Goal: Task Accomplishment & Management: Manage account settings

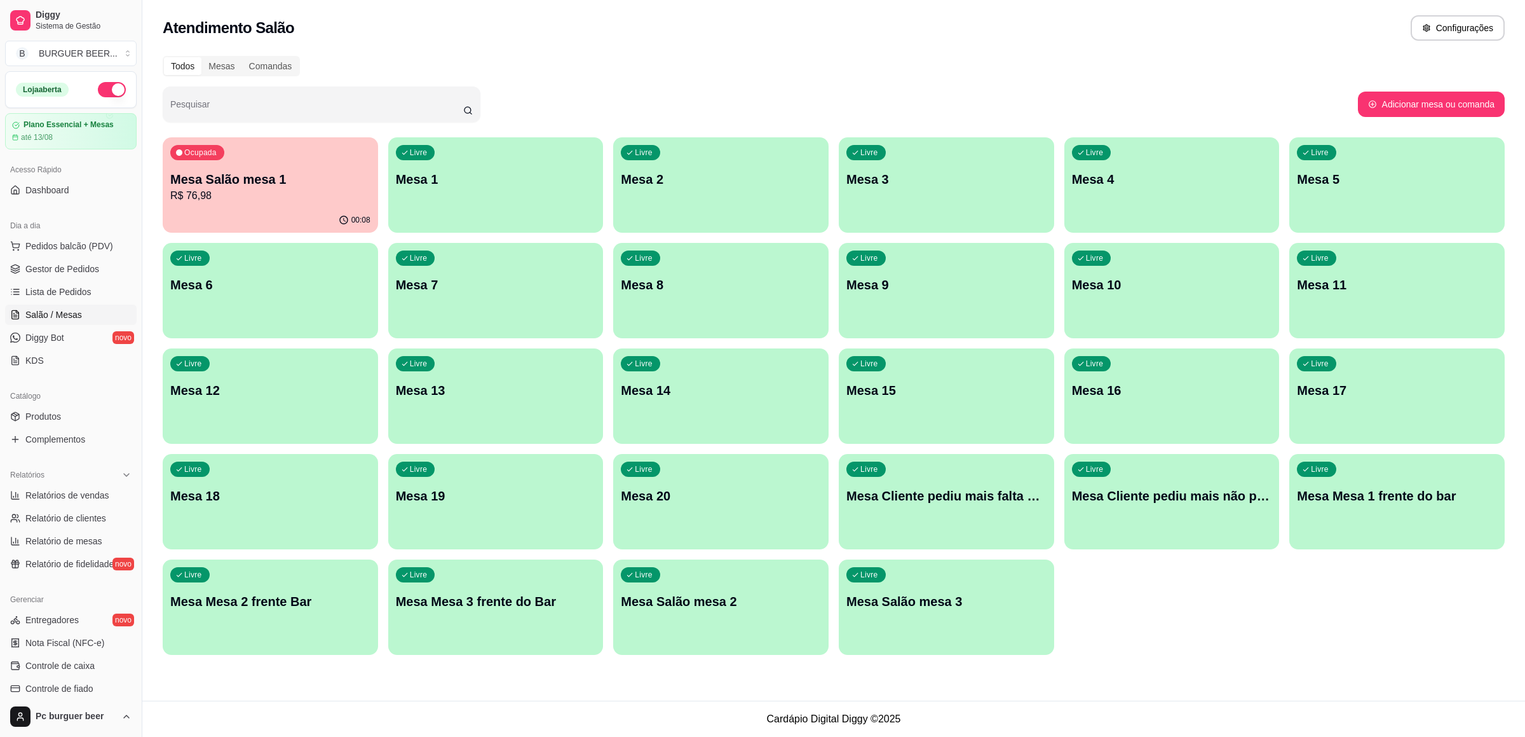
click at [225, 187] on div "Mesa Salão mesa 1 R$ 76,98" at bounding box center [270, 186] width 200 height 33
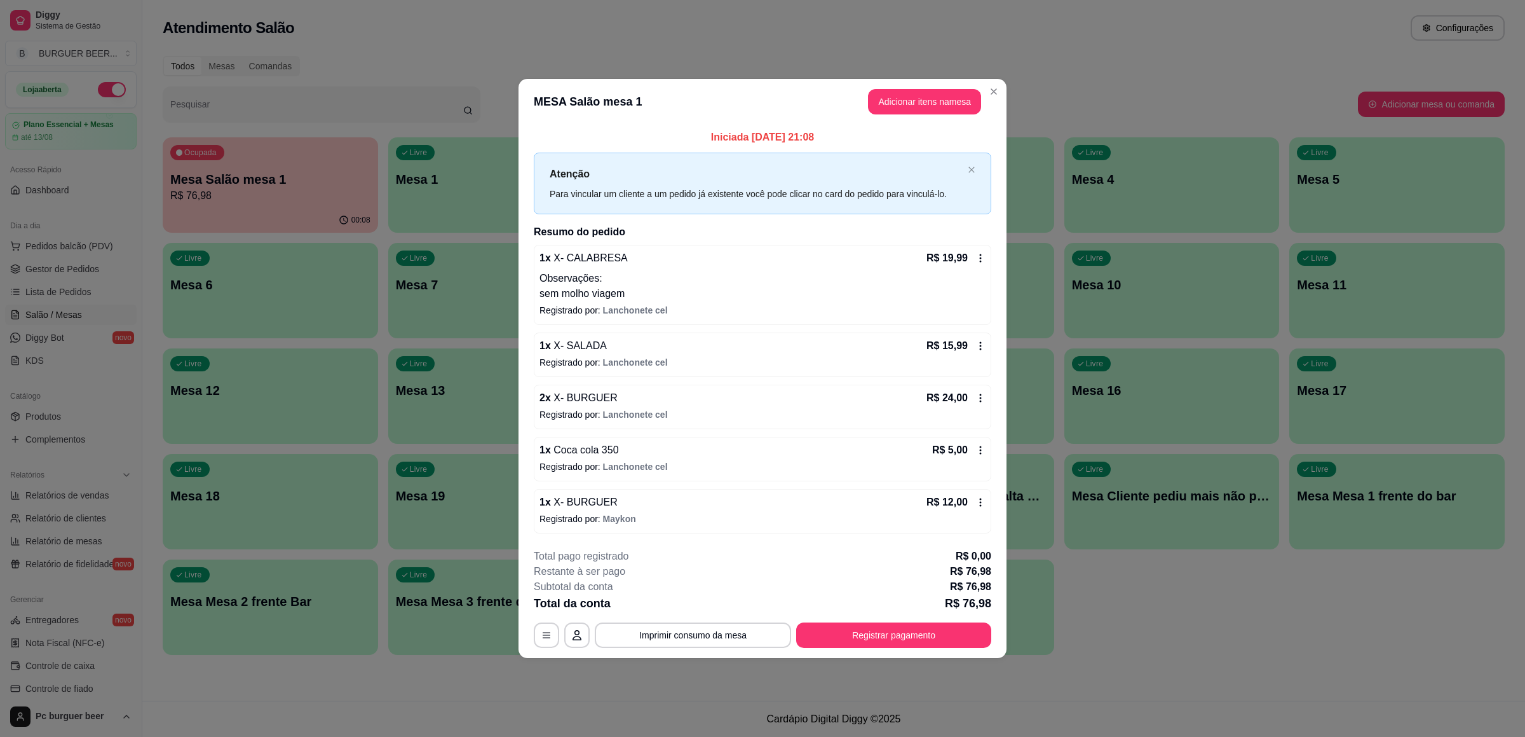
click at [979, 503] on icon at bounding box center [981, 502] width 10 height 10
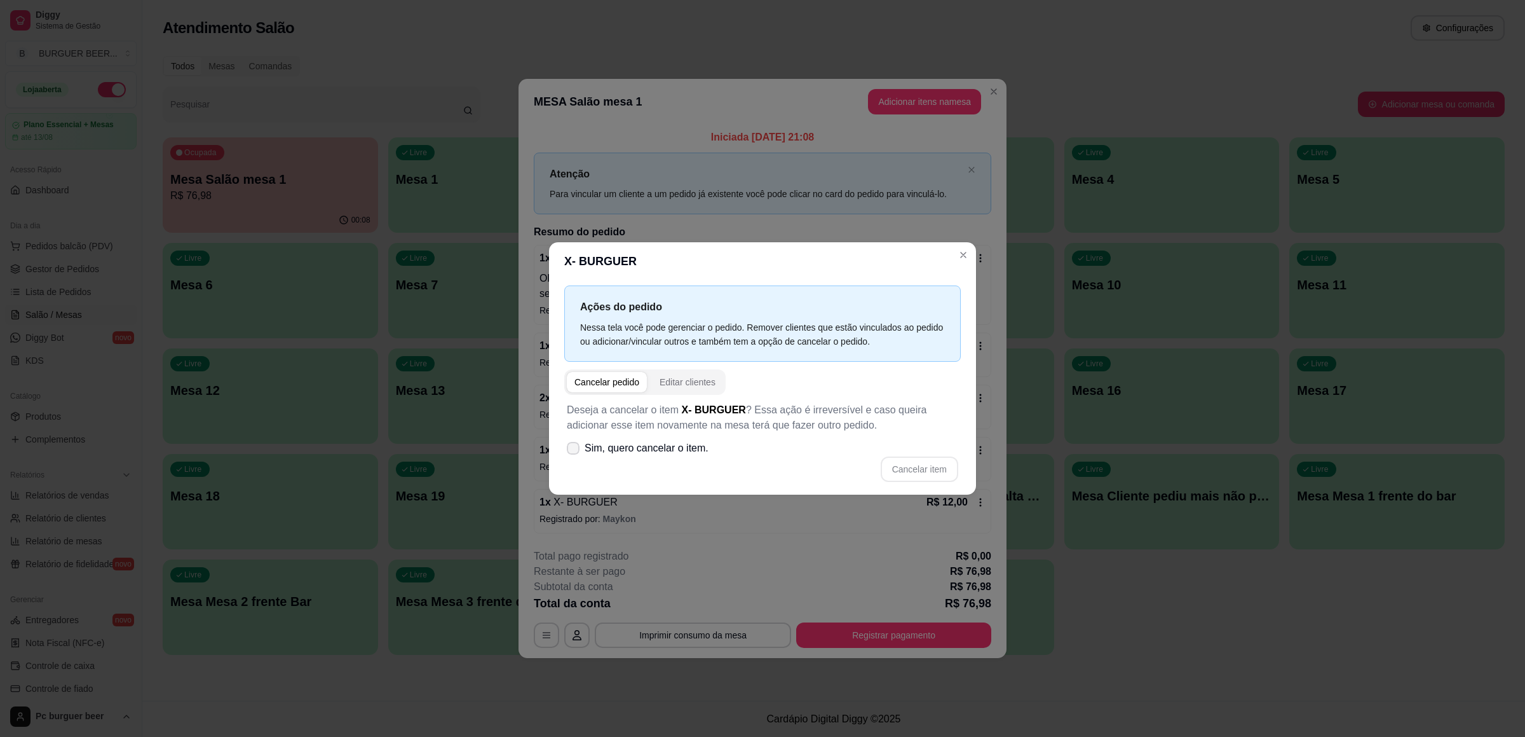
click at [601, 447] on span "Sim, quero cancelar o item." at bounding box center [647, 447] width 124 height 15
click at [575, 450] on input "Sim, quero cancelar o item." at bounding box center [570, 454] width 8 height 8
checkbox input "true"
click at [902, 465] on button "Cancelar item" at bounding box center [920, 468] width 78 height 25
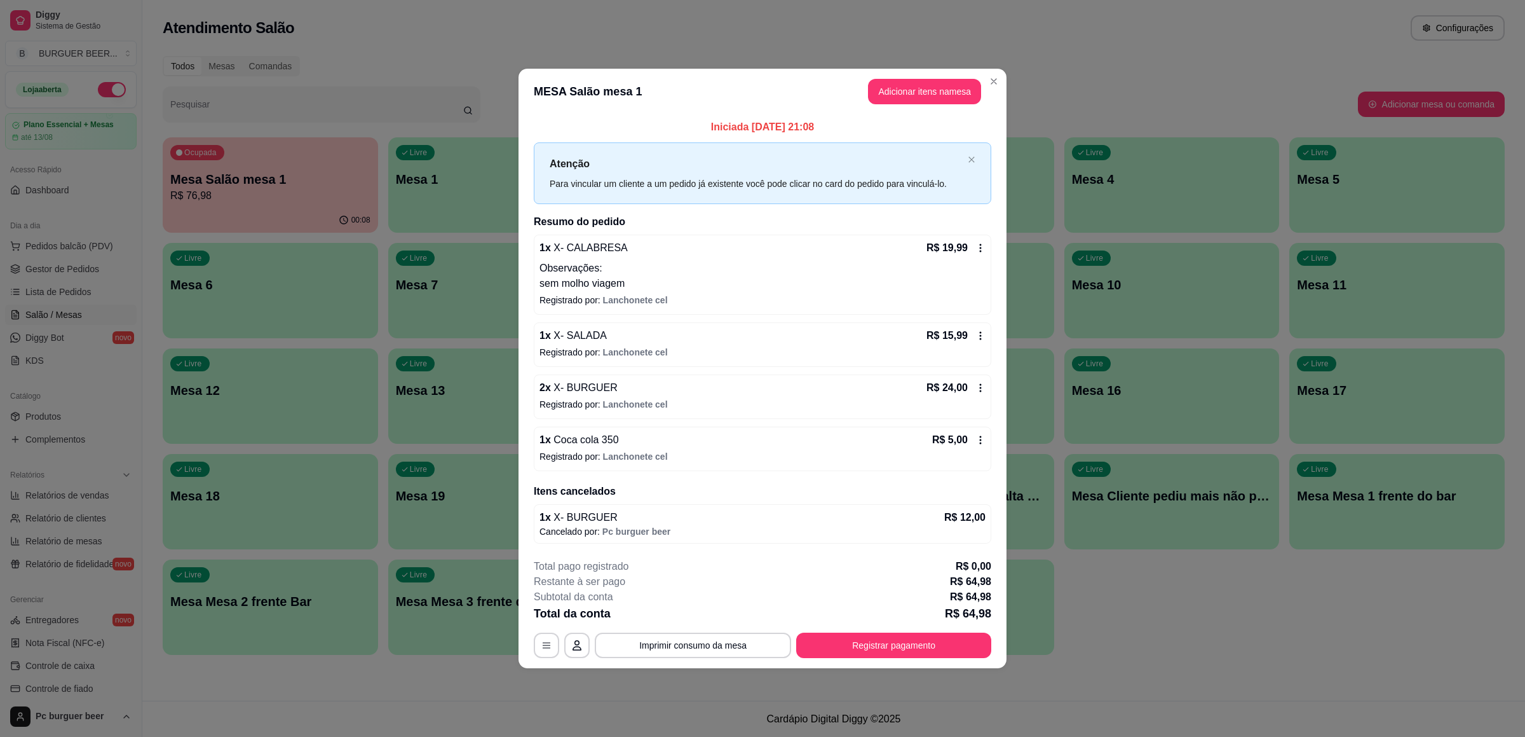
click at [982, 433] on div "R$ 5,00" at bounding box center [958, 439] width 53 height 15
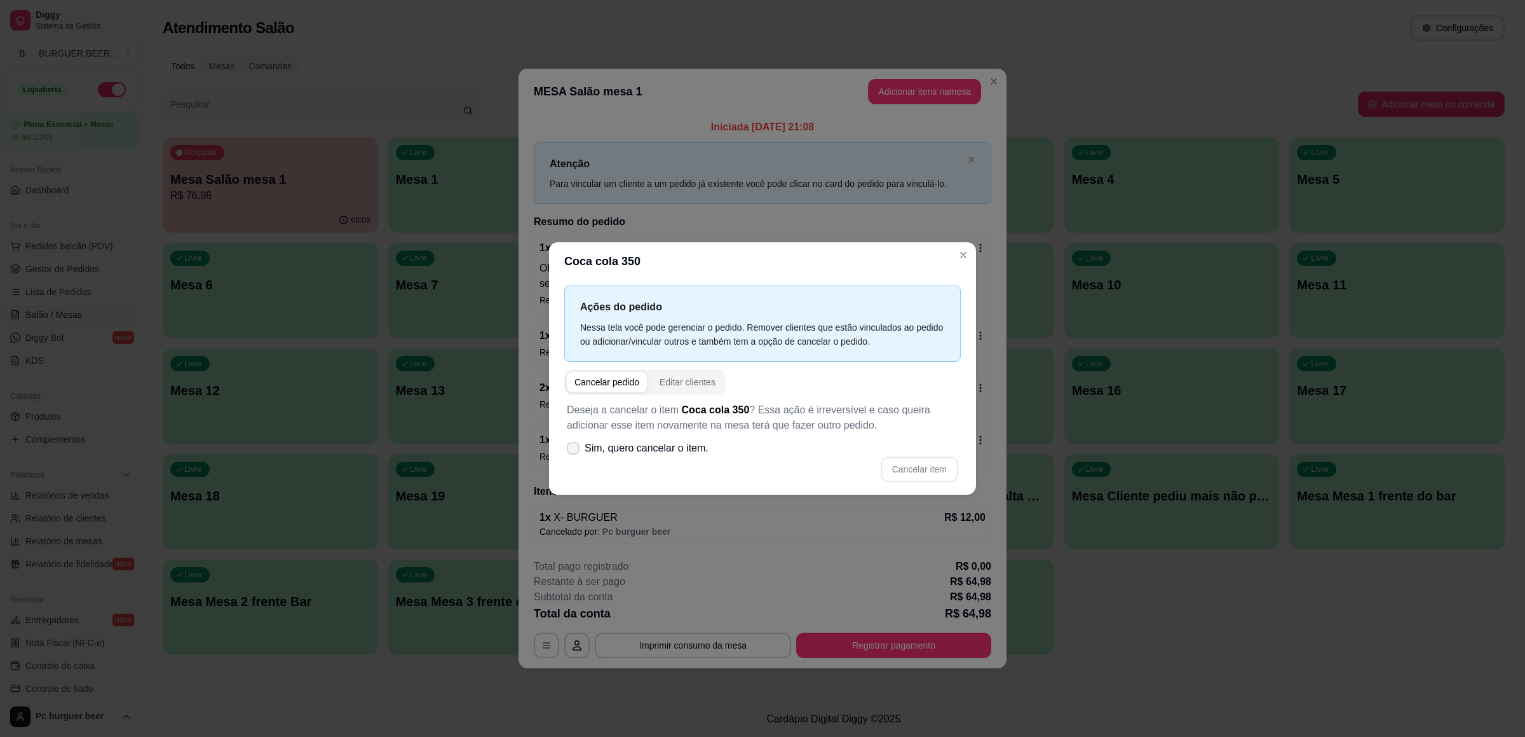
click at [671, 442] on span "Sim, quero cancelar o item." at bounding box center [647, 447] width 124 height 15
click at [575, 450] on input "Sim, quero cancelar o item." at bounding box center [570, 454] width 8 height 8
checkbox input "true"
click at [902, 456] on button "Cancelar item" at bounding box center [920, 468] width 76 height 25
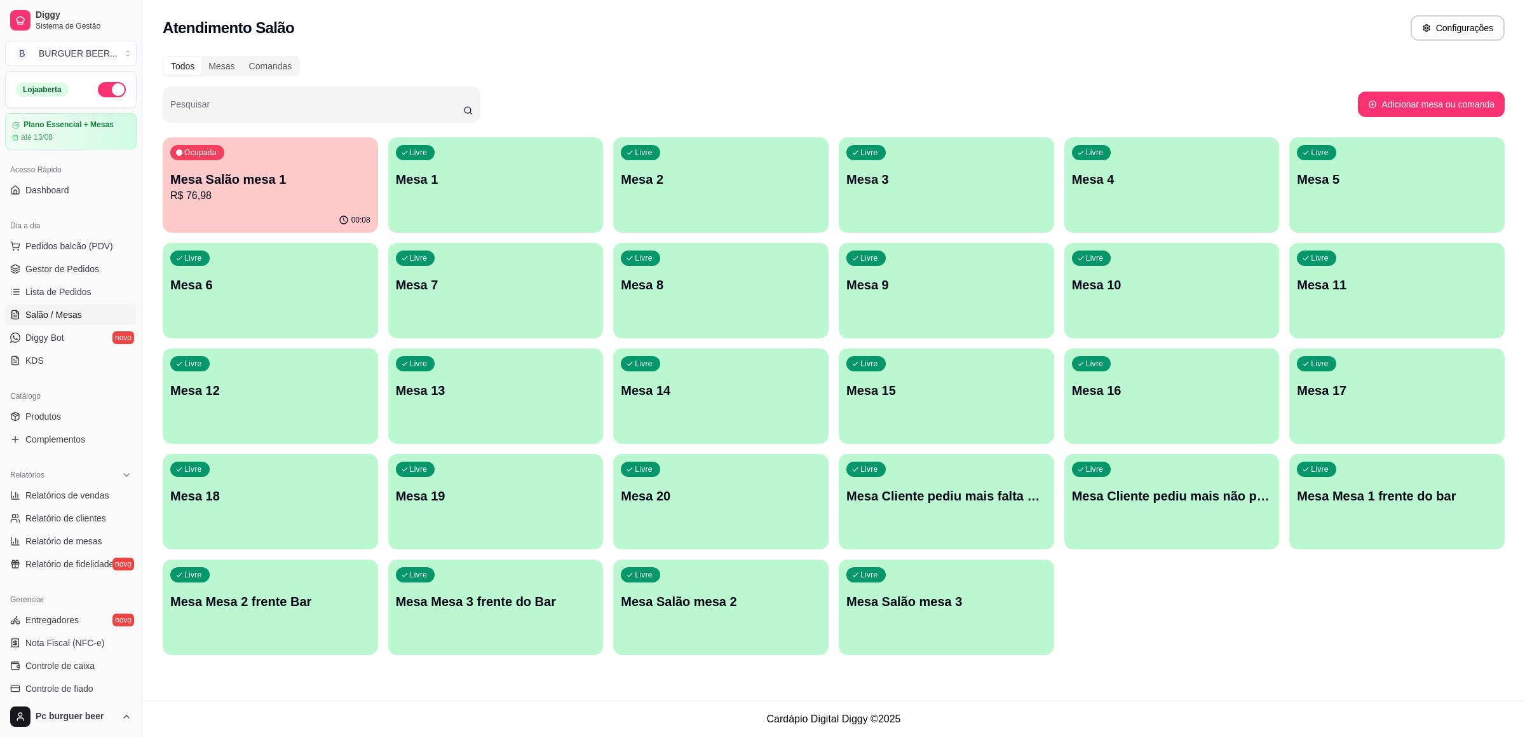
click at [276, 177] on p "Mesa Salão mesa 1" at bounding box center [270, 179] width 200 height 18
click at [74, 287] on span "Lista de Pedidos" at bounding box center [58, 291] width 66 height 13
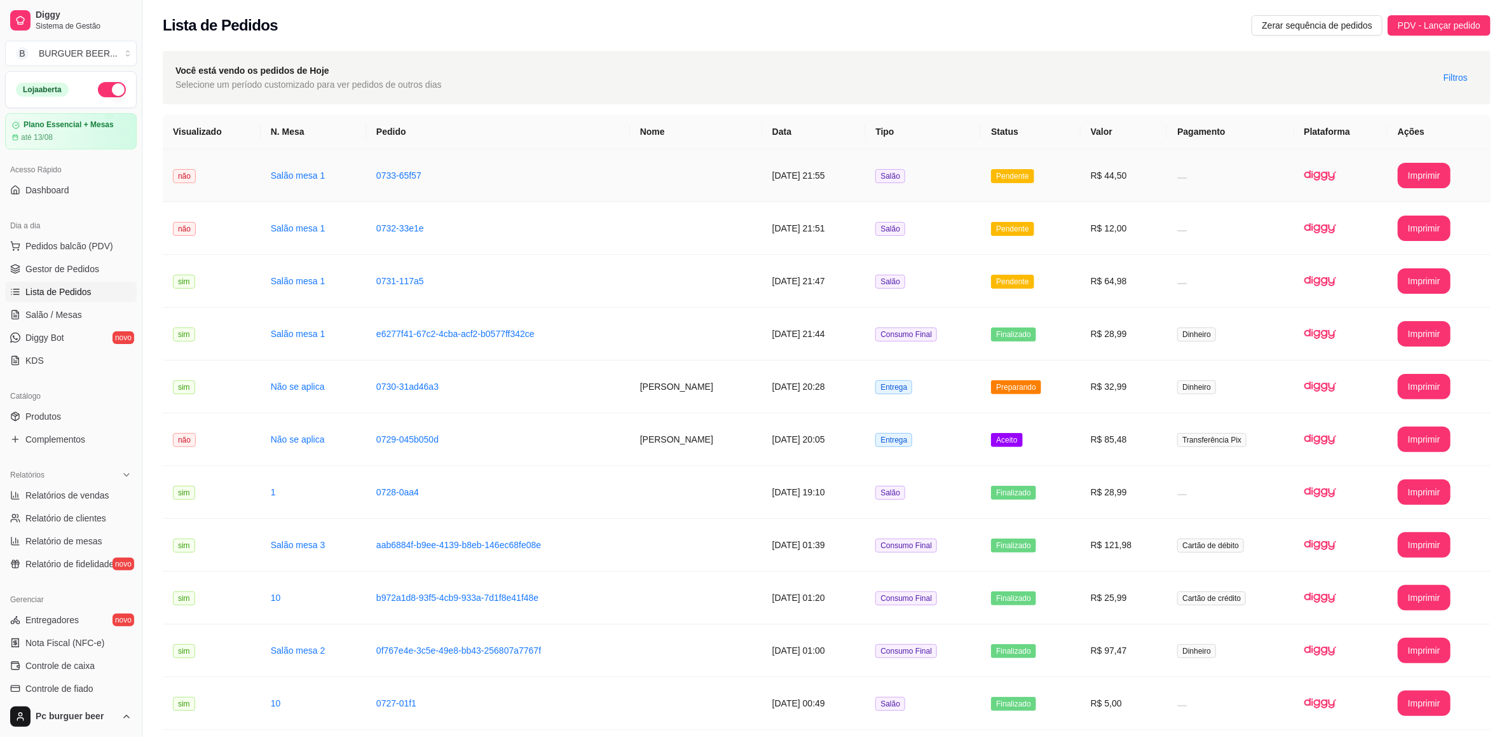
click at [238, 189] on td "não" at bounding box center [212, 175] width 98 height 53
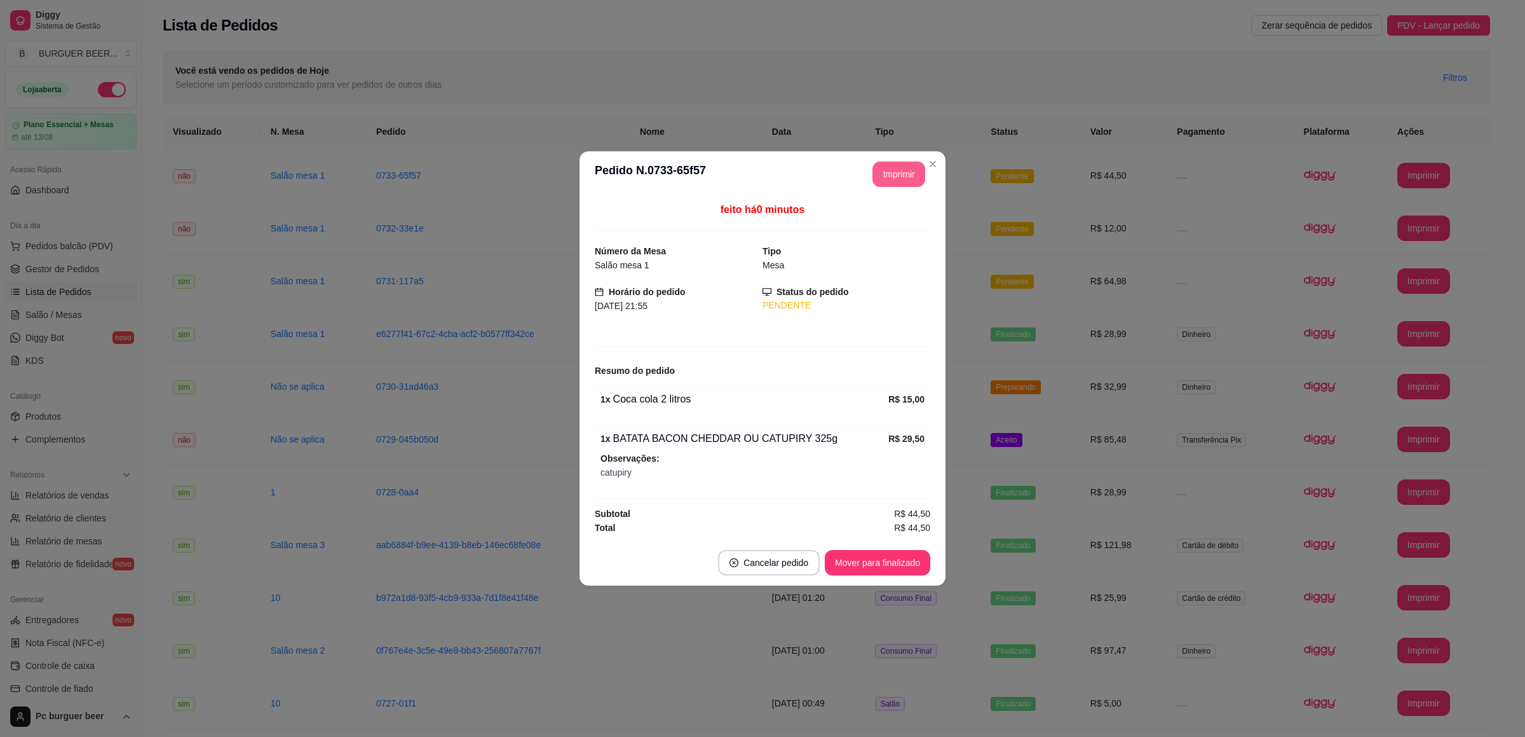
click at [903, 168] on button "Imprimir" at bounding box center [899, 173] width 53 height 25
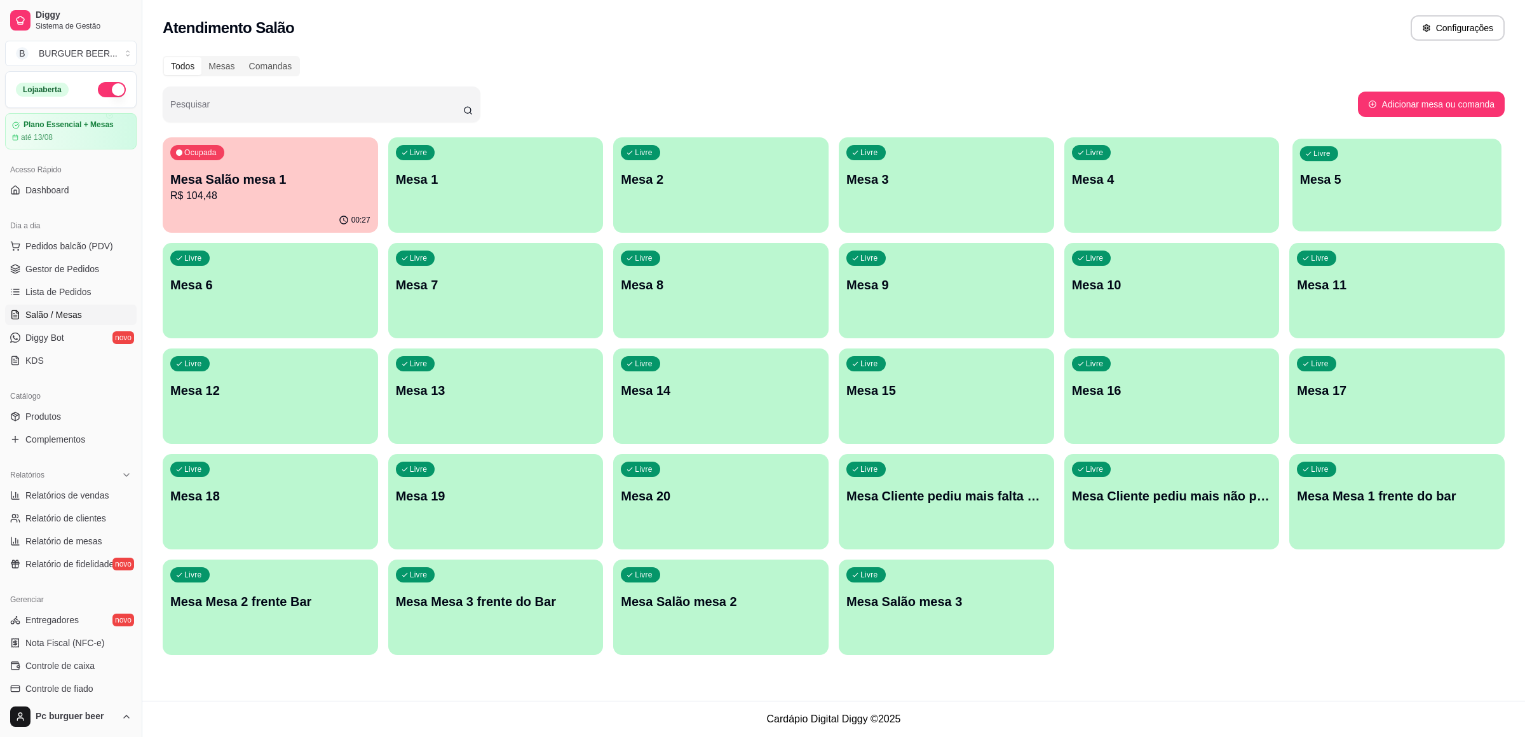
click at [1333, 176] on p "Mesa 5" at bounding box center [1397, 179] width 194 height 17
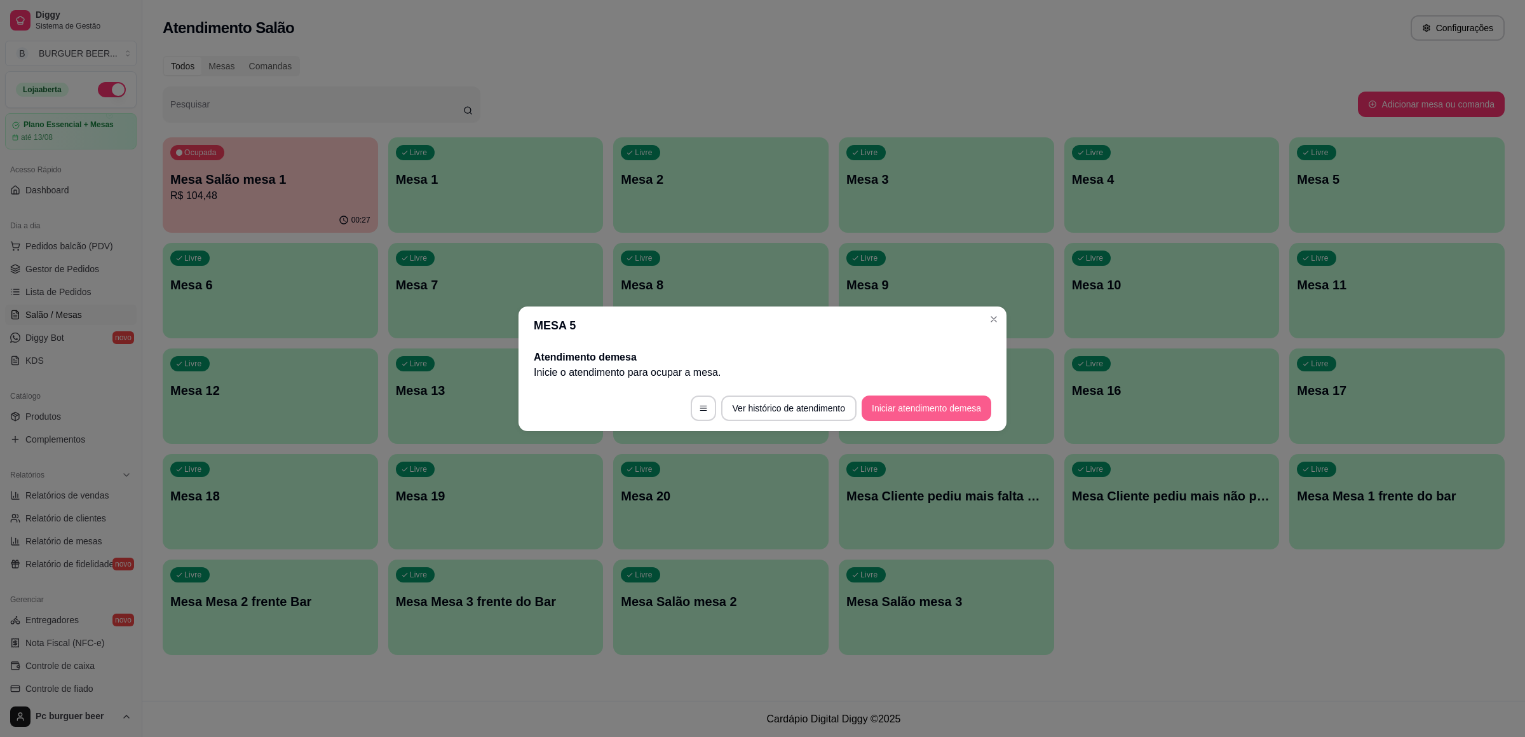
click at [942, 406] on button "Iniciar atendimento de mesa" at bounding box center [927, 407] width 130 height 25
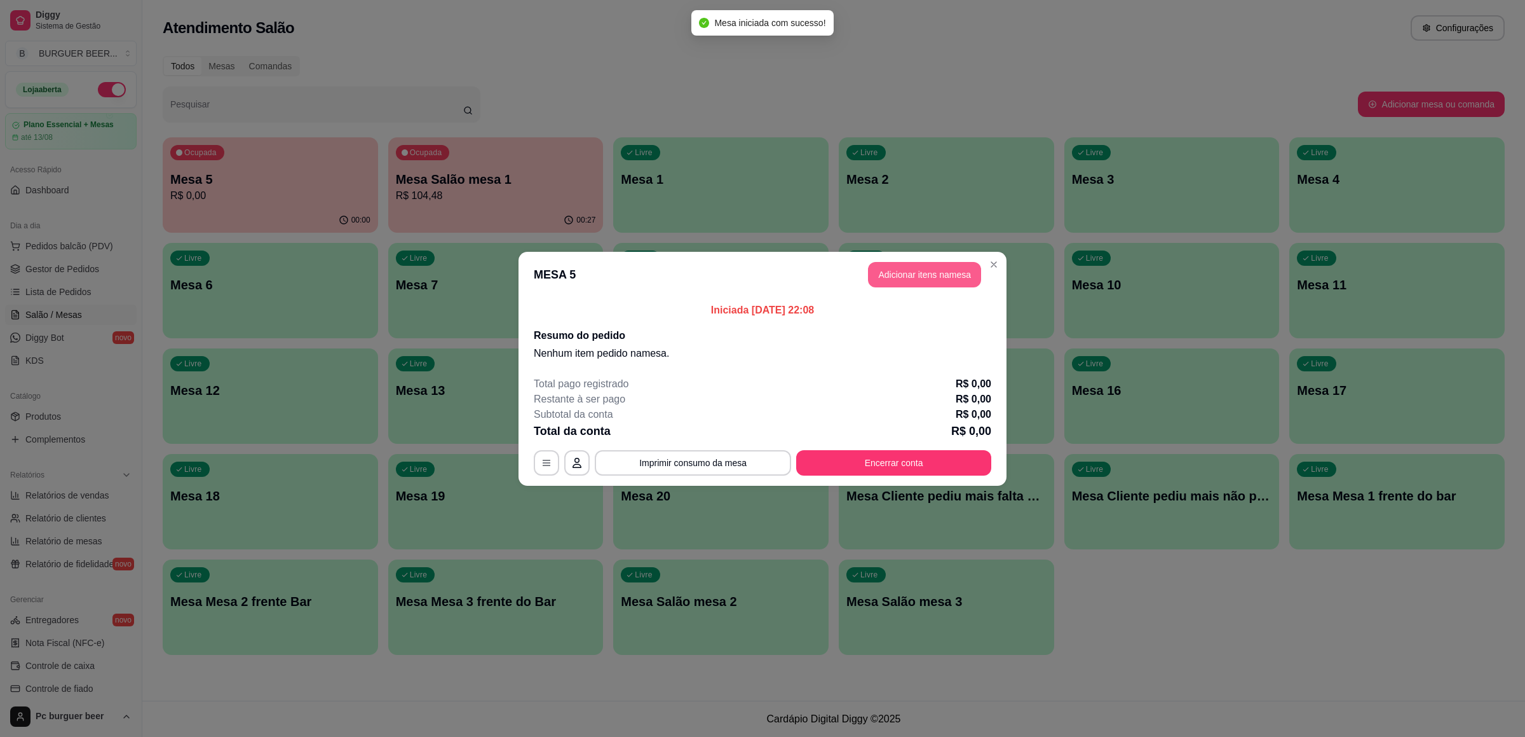
click at [917, 273] on button "Adicionar itens na mesa" at bounding box center [924, 274] width 113 height 25
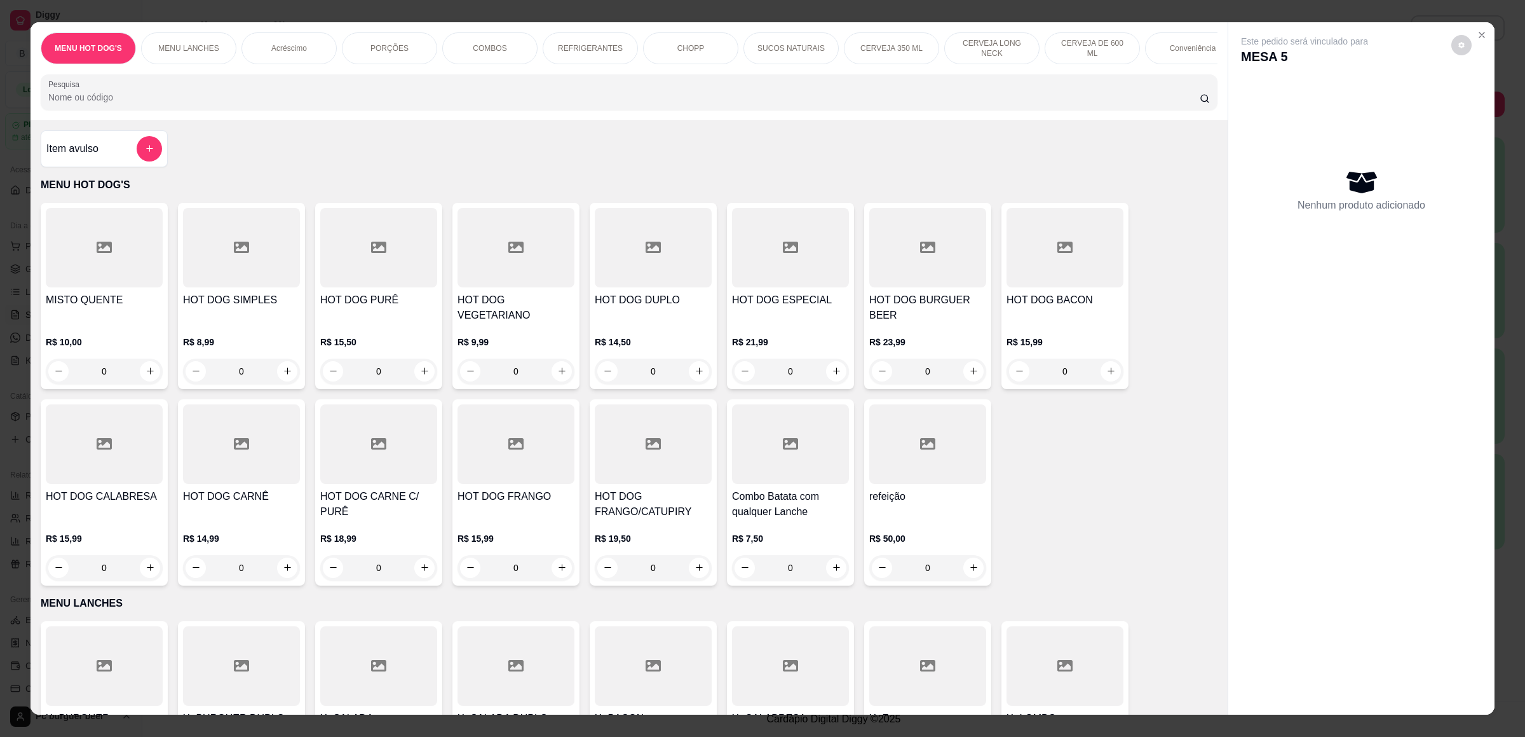
scroll to position [477, 0]
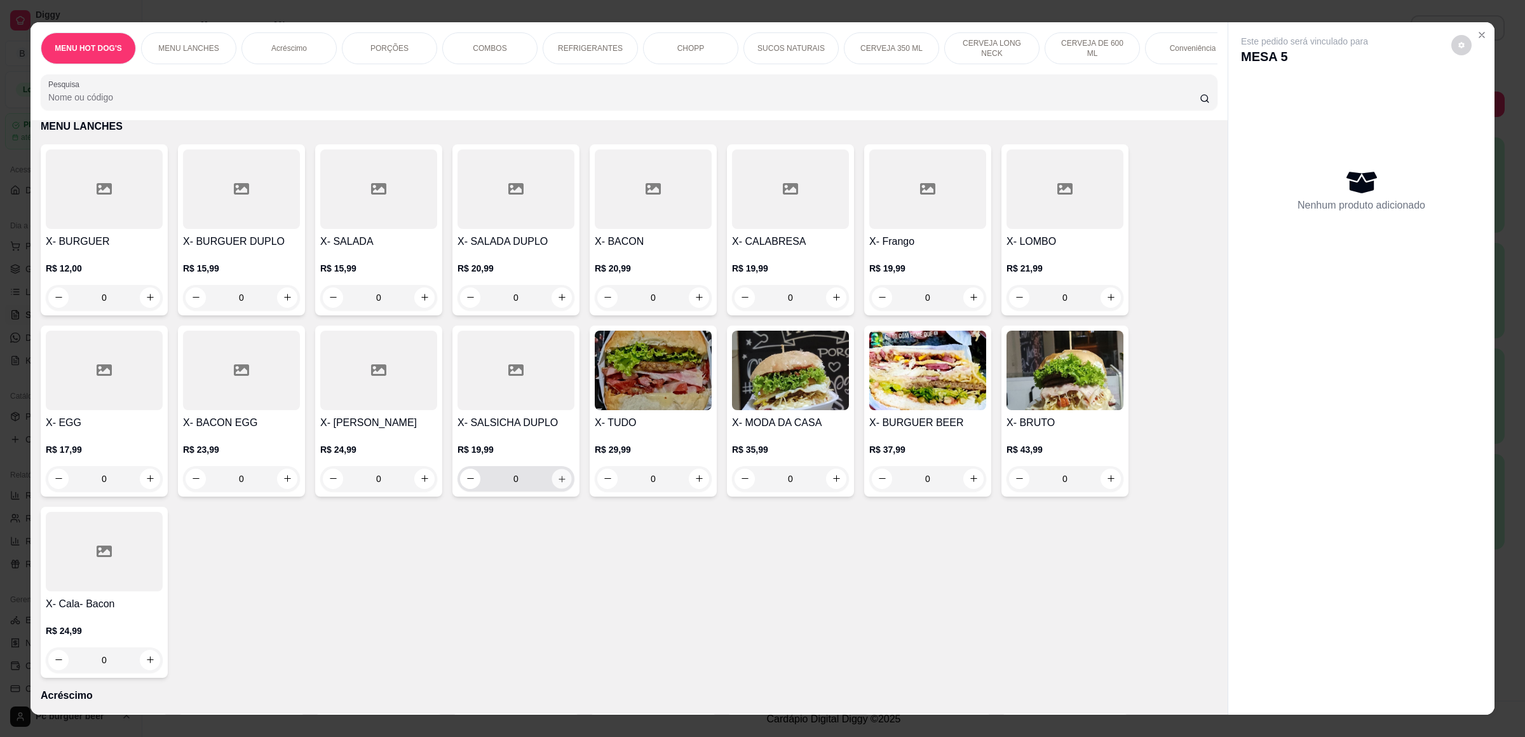
click at [557, 479] on icon "increase-product-quantity" at bounding box center [562, 479] width 10 height 10
type input "1"
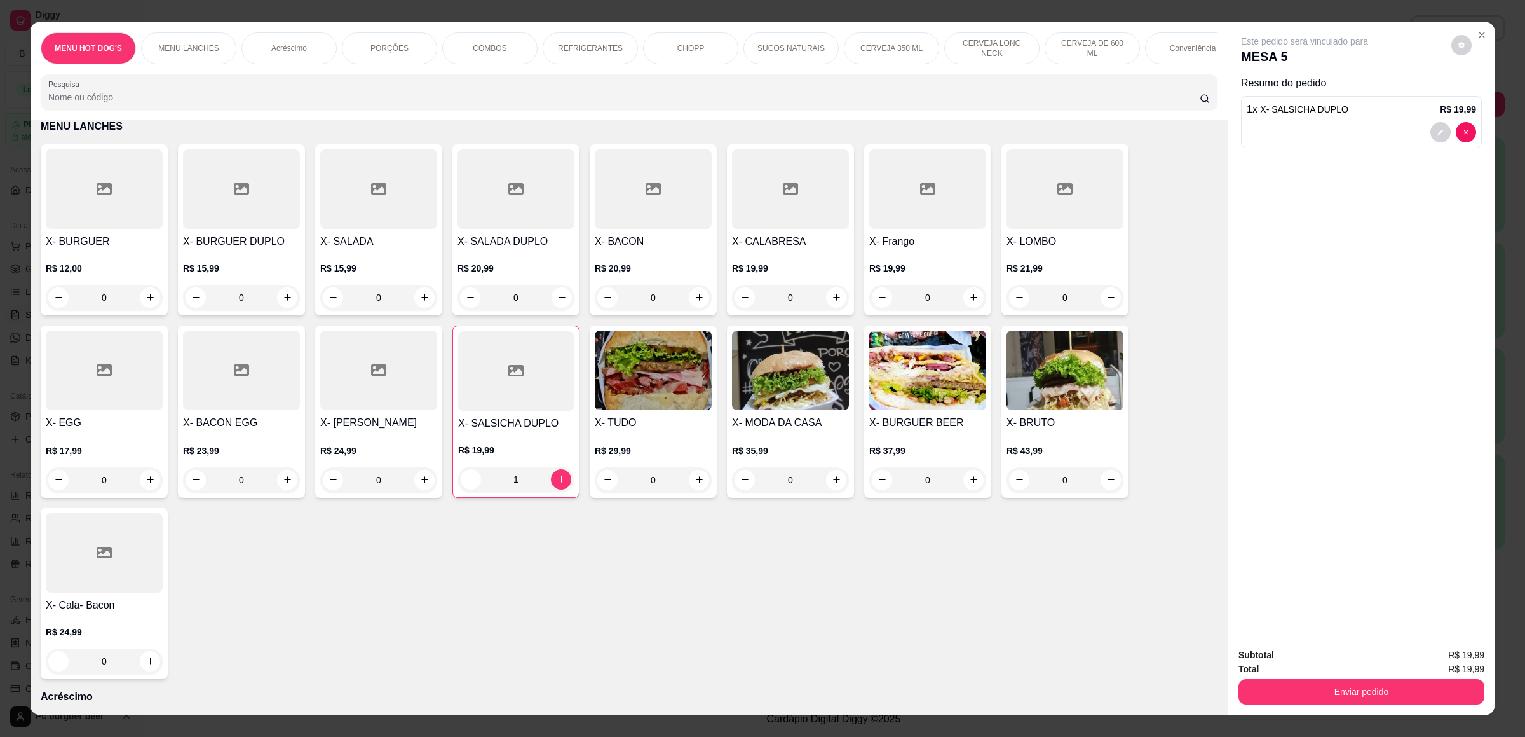
click at [1091, 48] on p "CERVEJA DE 600 ML" at bounding box center [1093, 48] width 74 height 20
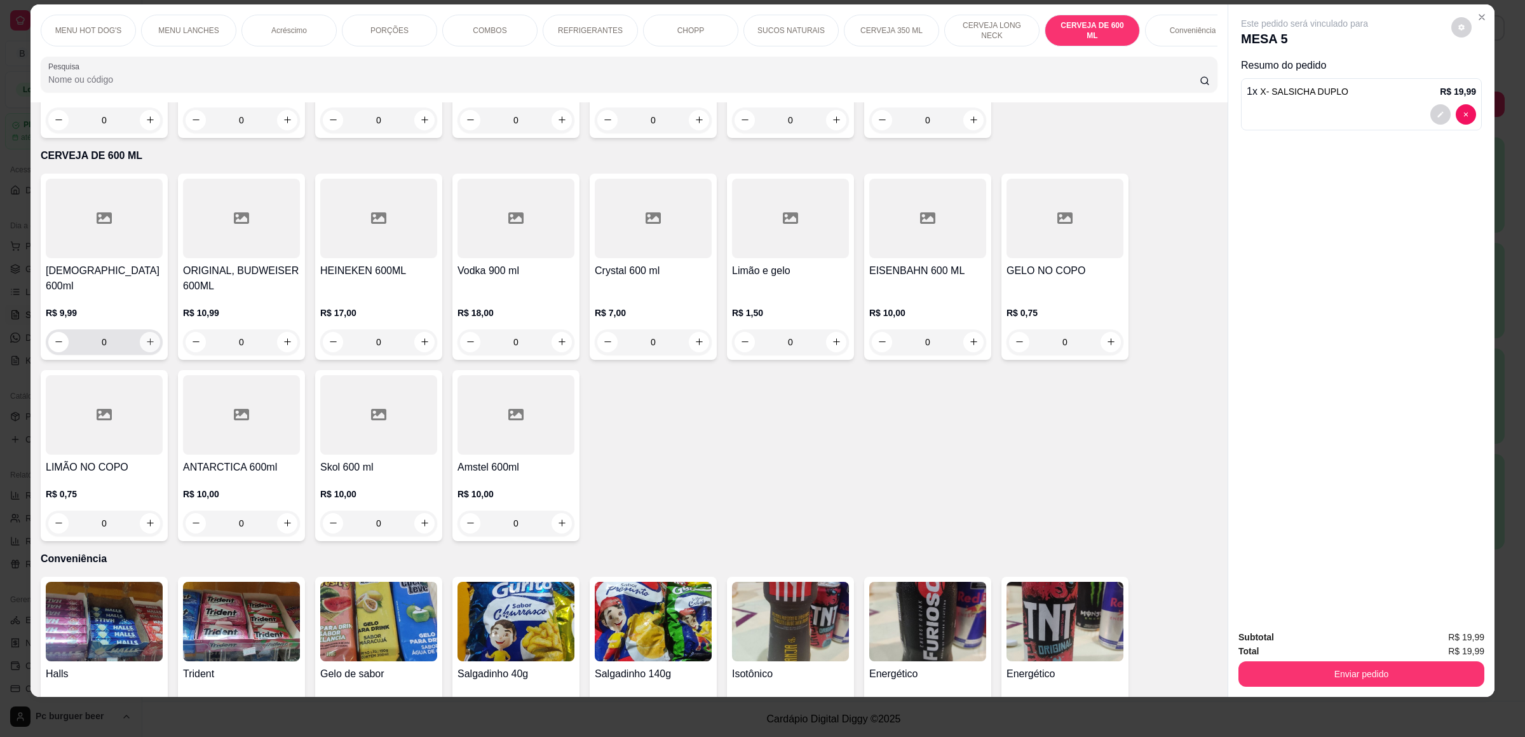
click at [146, 337] on icon "increase-product-quantity" at bounding box center [151, 342] width 10 height 10
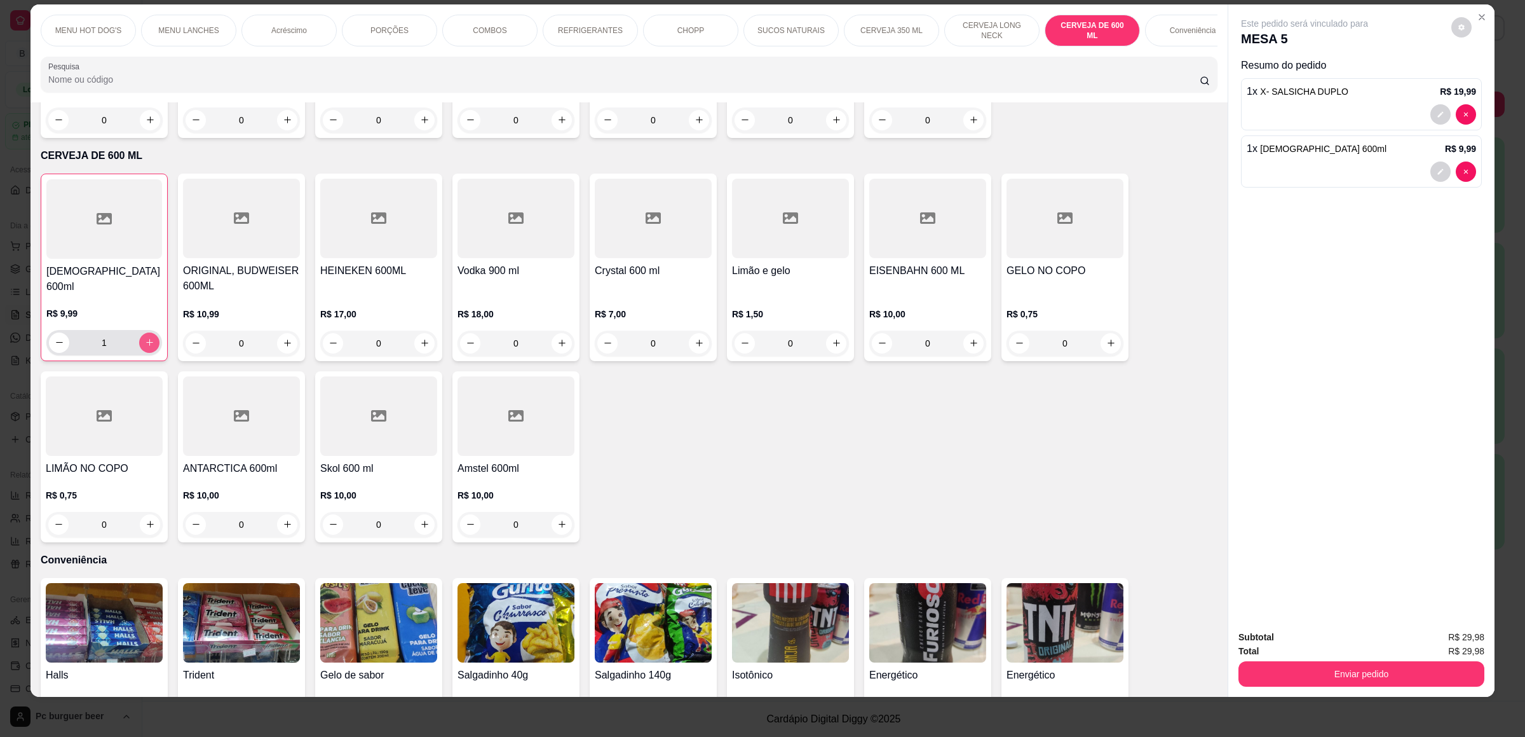
type input "1"
click at [1403, 669] on button "Enviar pedido" at bounding box center [1362, 674] width 238 height 25
click at [1400, 675] on button "Enviar pedido" at bounding box center [1362, 674] width 238 height 25
click at [1344, 643] on button "Não registrar e enviar pedido" at bounding box center [1317, 642] width 132 height 24
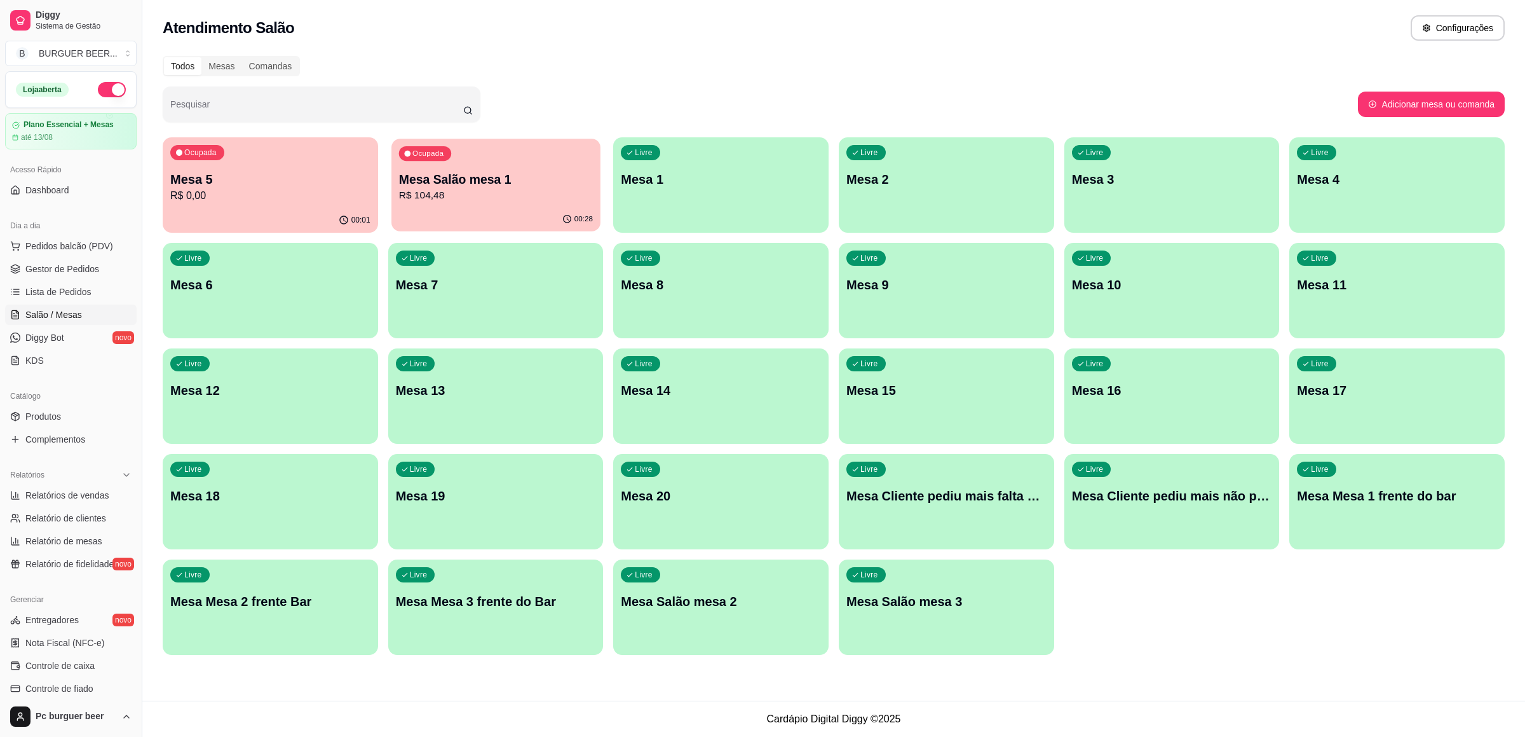
click at [496, 198] on p "R$ 104,48" at bounding box center [496, 195] width 194 height 15
click at [433, 185] on p "Mesa Salão mesa 1" at bounding box center [496, 179] width 200 height 18
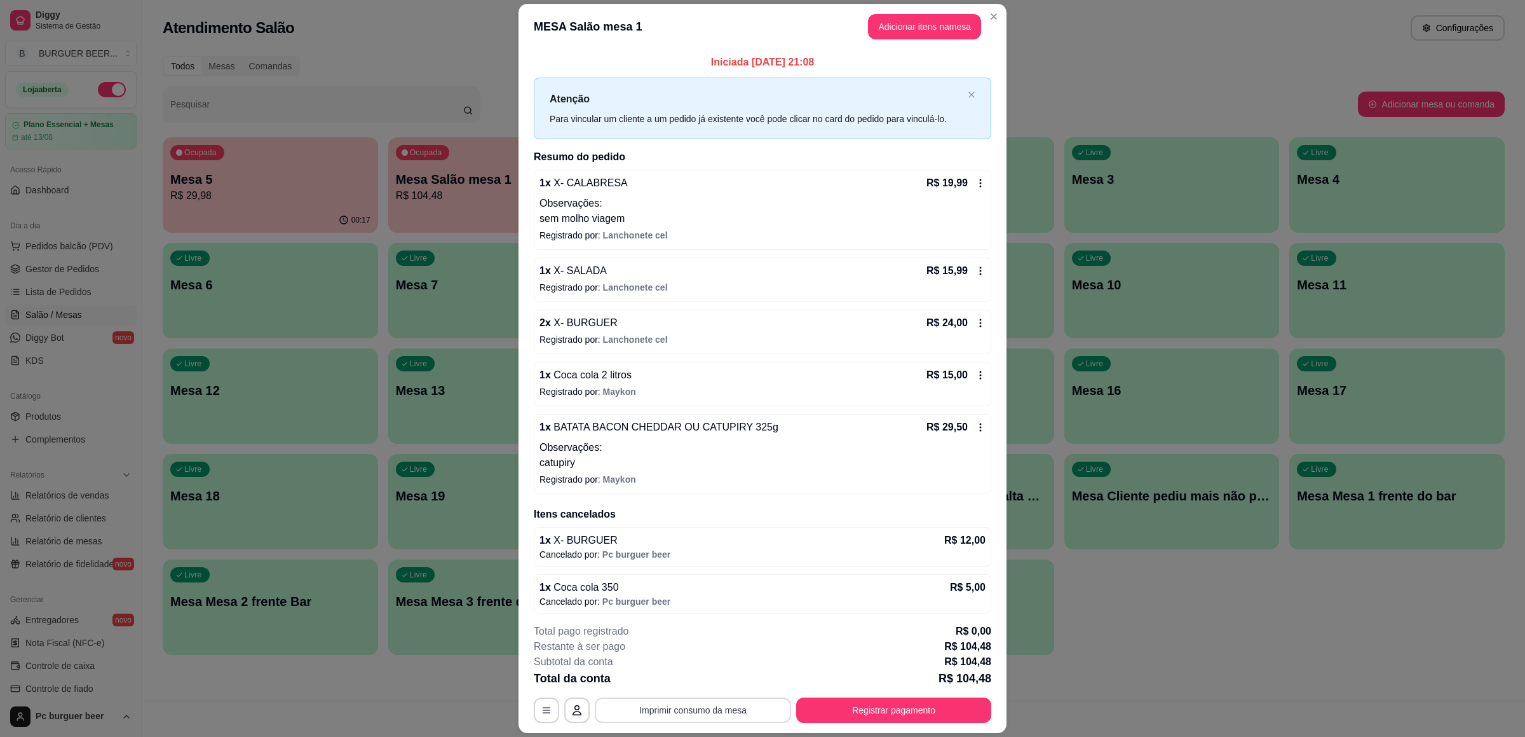
click at [705, 708] on button "Imprimir consumo da mesa" at bounding box center [693, 709] width 196 height 25
click at [976, 178] on icon at bounding box center [981, 183] width 10 height 10
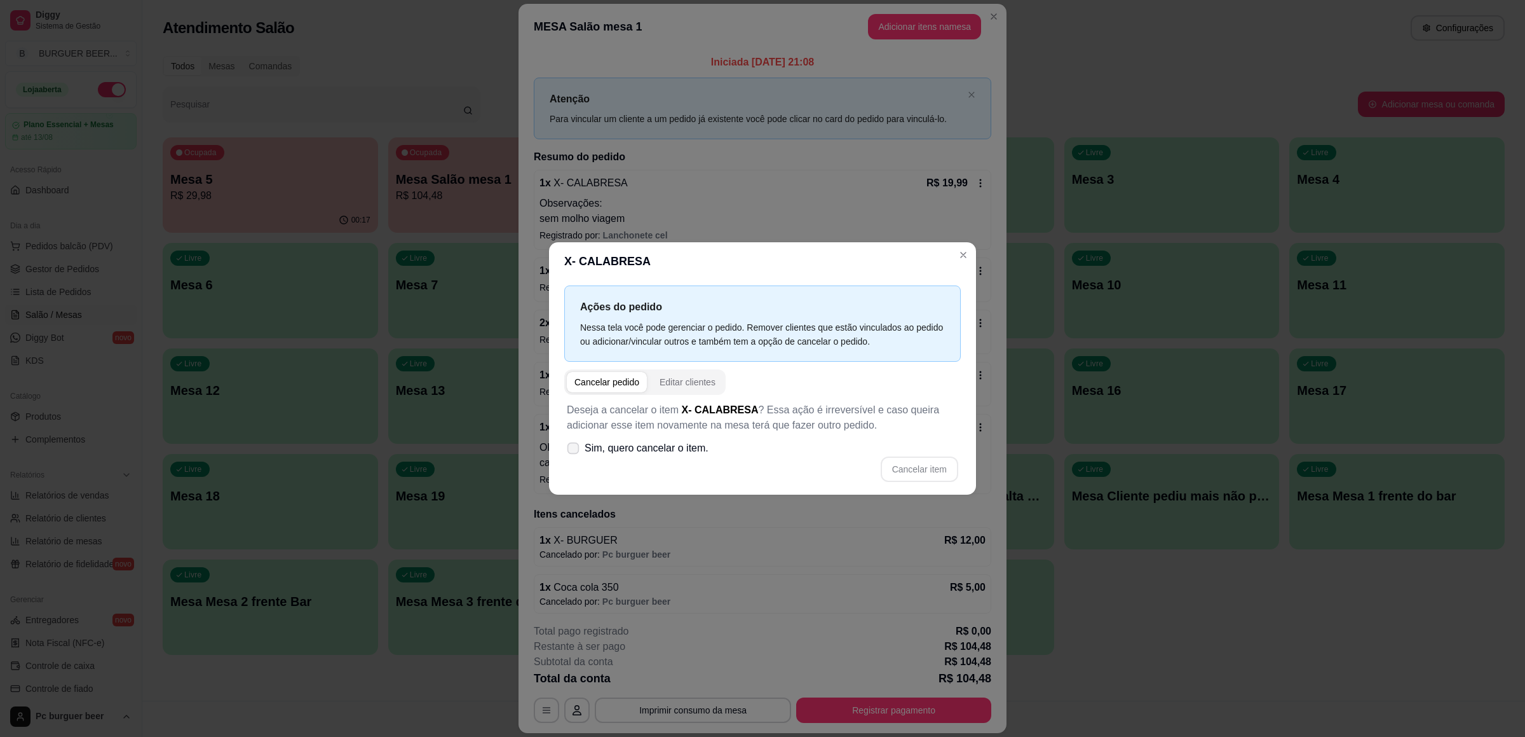
click at [571, 448] on icon at bounding box center [573, 447] width 10 height 7
click at [571, 450] on input "Sim, quero cancelar o item." at bounding box center [570, 454] width 8 height 8
checkbox input "true"
click at [932, 466] on button "Cancelar item" at bounding box center [920, 468] width 78 height 25
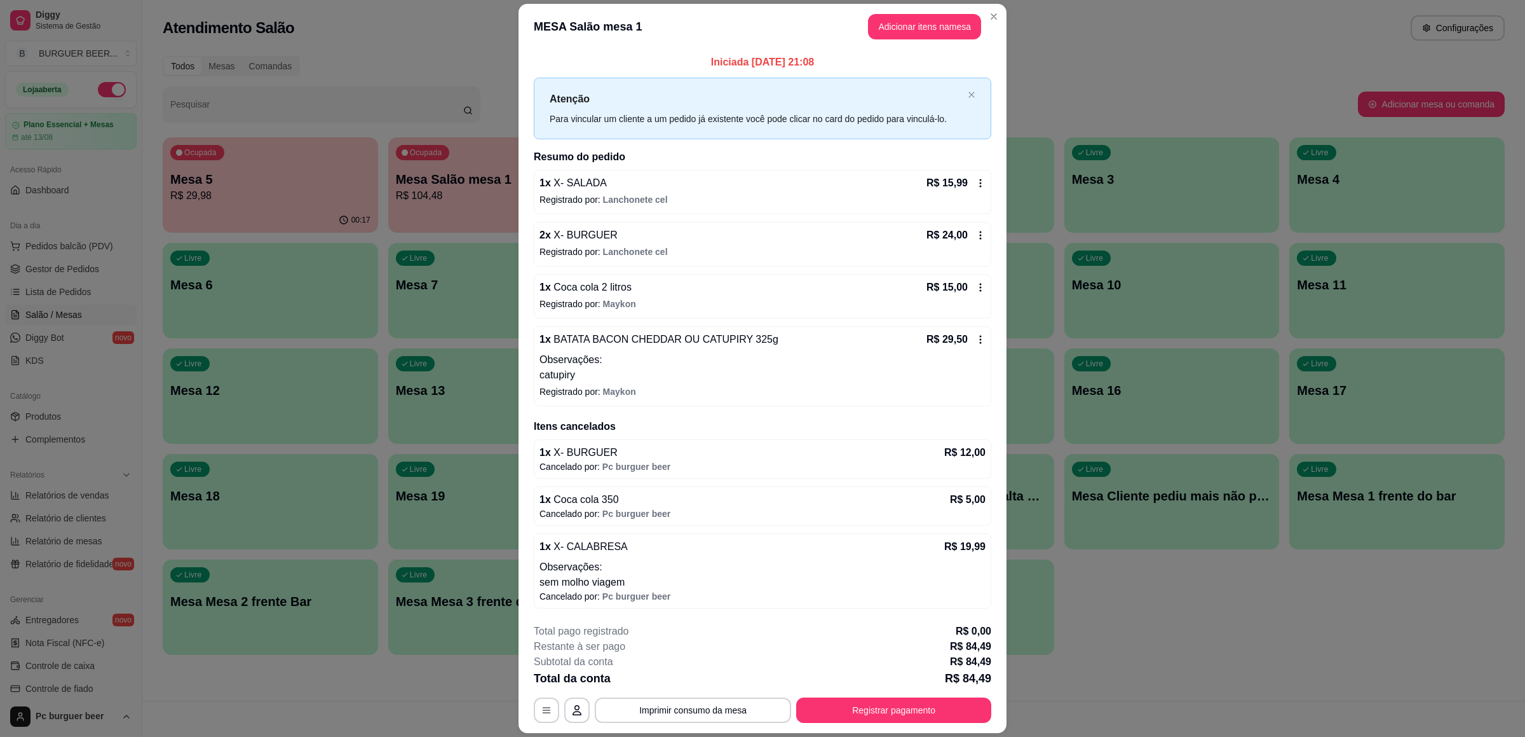
click at [976, 186] on icon at bounding box center [981, 183] width 10 height 10
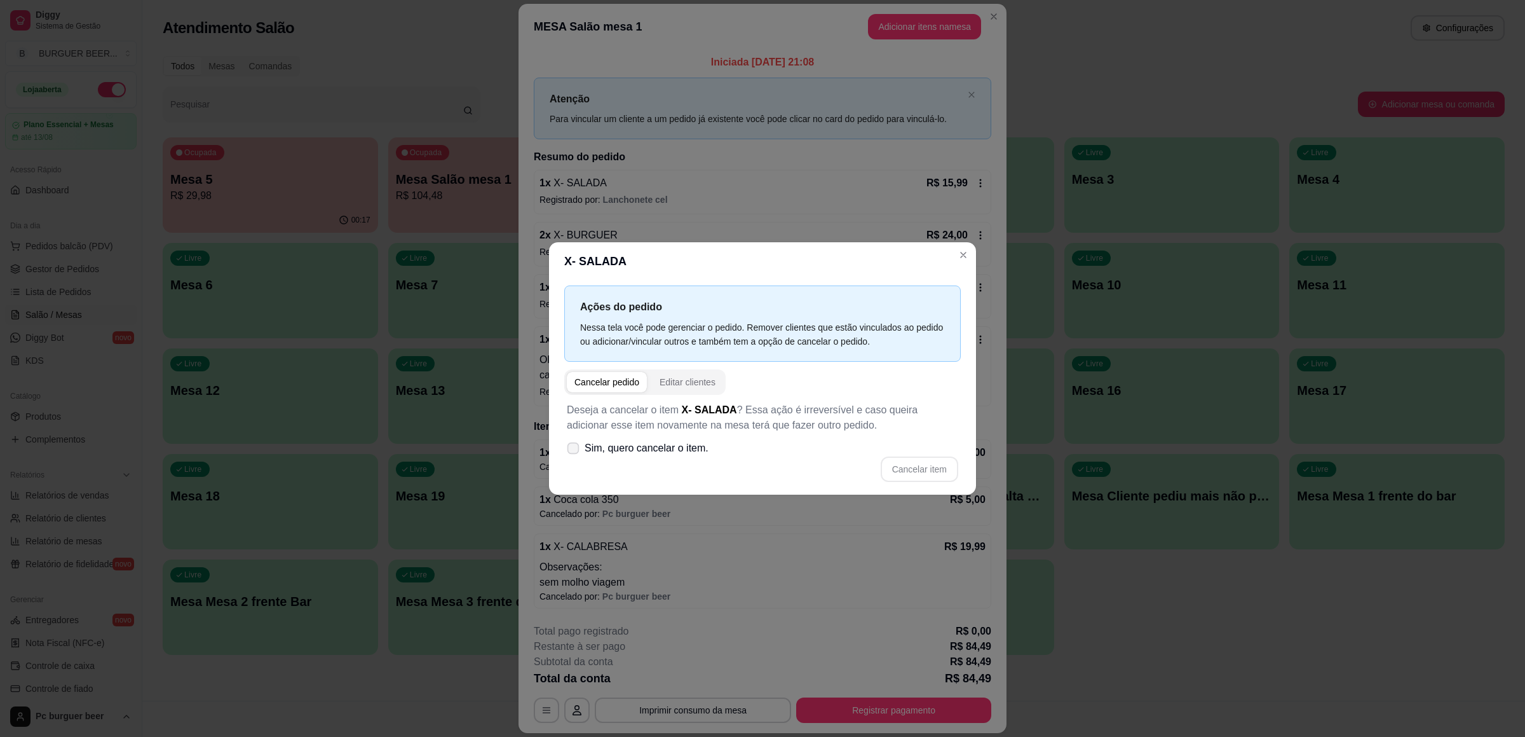
click at [578, 448] on span at bounding box center [574, 448] width 12 height 12
click at [575, 450] on input "Sim, quero cancelar o item." at bounding box center [570, 454] width 8 height 8
checkbox input "true"
click at [896, 468] on button "Cancelar item" at bounding box center [920, 468] width 78 height 25
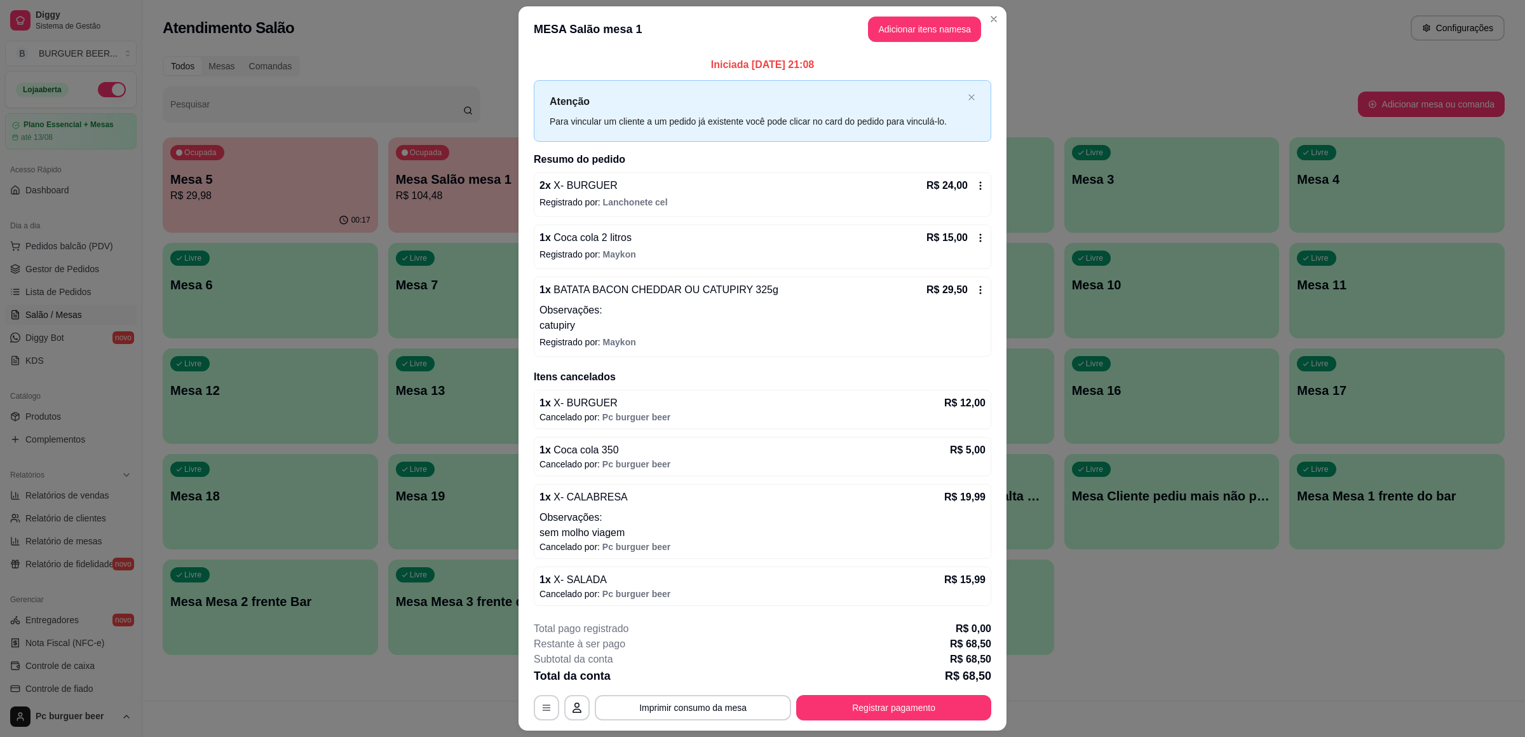
click at [976, 184] on icon at bounding box center [981, 186] width 10 height 10
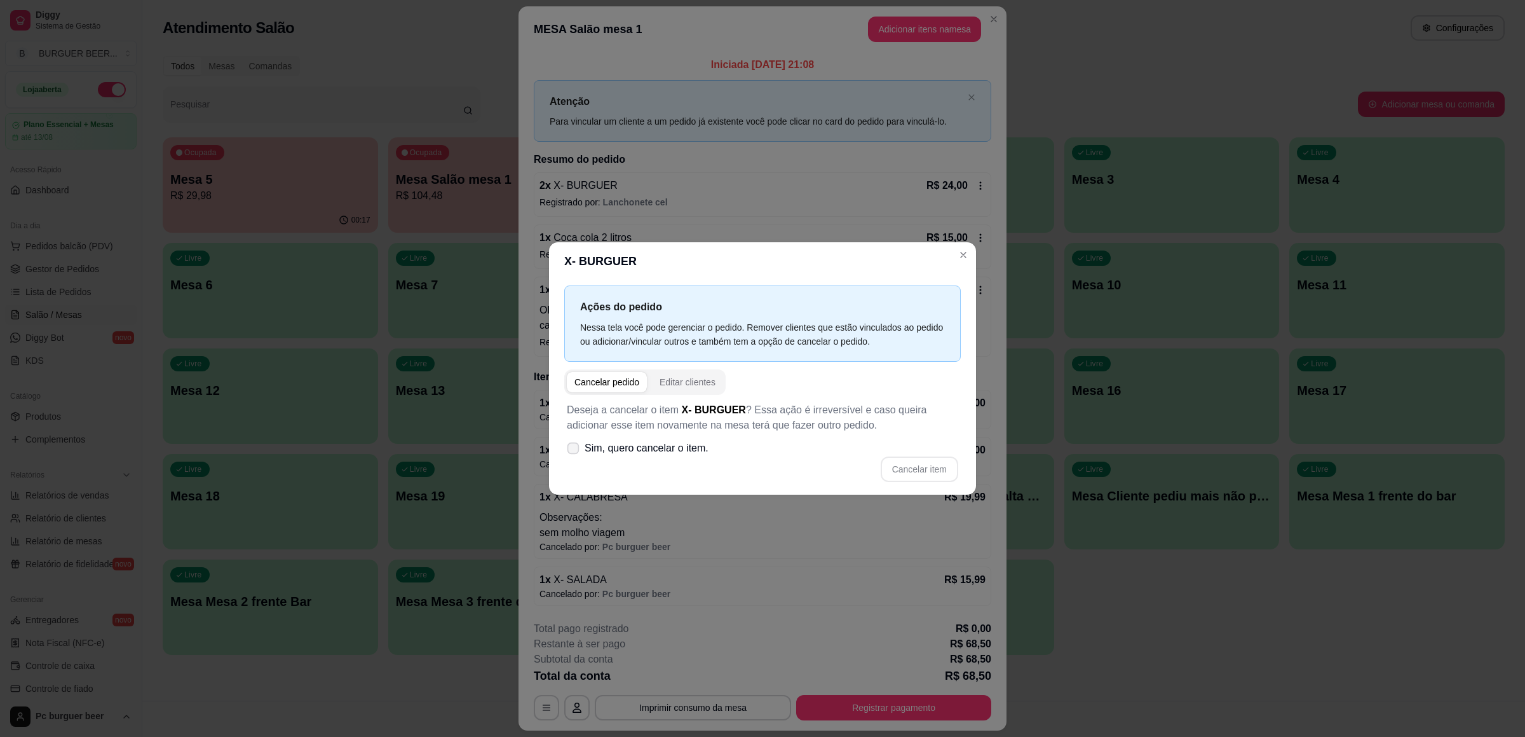
click at [585, 444] on span "Sim, quero cancelar o item." at bounding box center [647, 447] width 124 height 15
click at [575, 450] on input "Sim, quero cancelar o item." at bounding box center [570, 454] width 8 height 8
checkbox input "true"
click at [914, 470] on button "Cancelar item" at bounding box center [920, 468] width 78 height 25
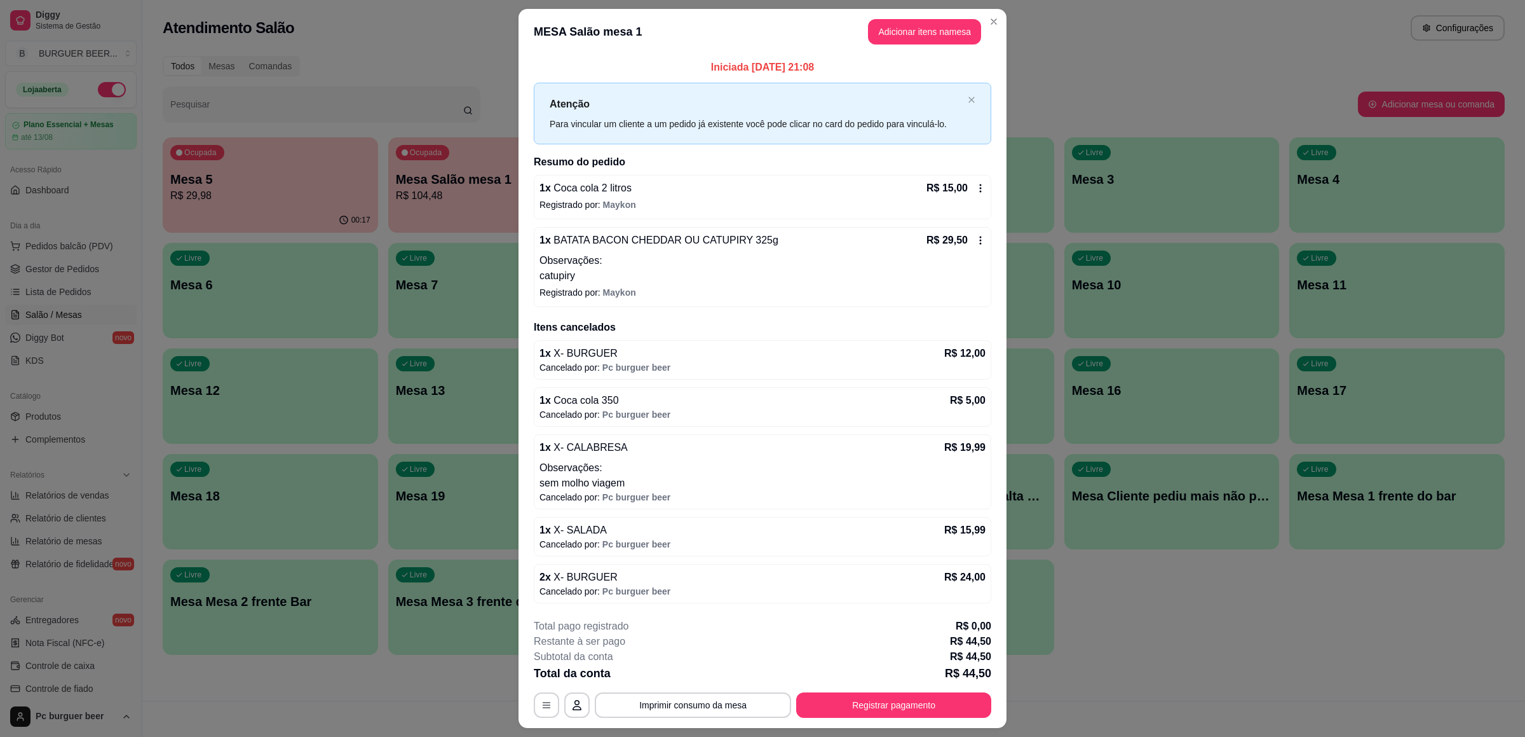
click at [971, 181] on div "R$ 15,00" at bounding box center [956, 188] width 59 height 15
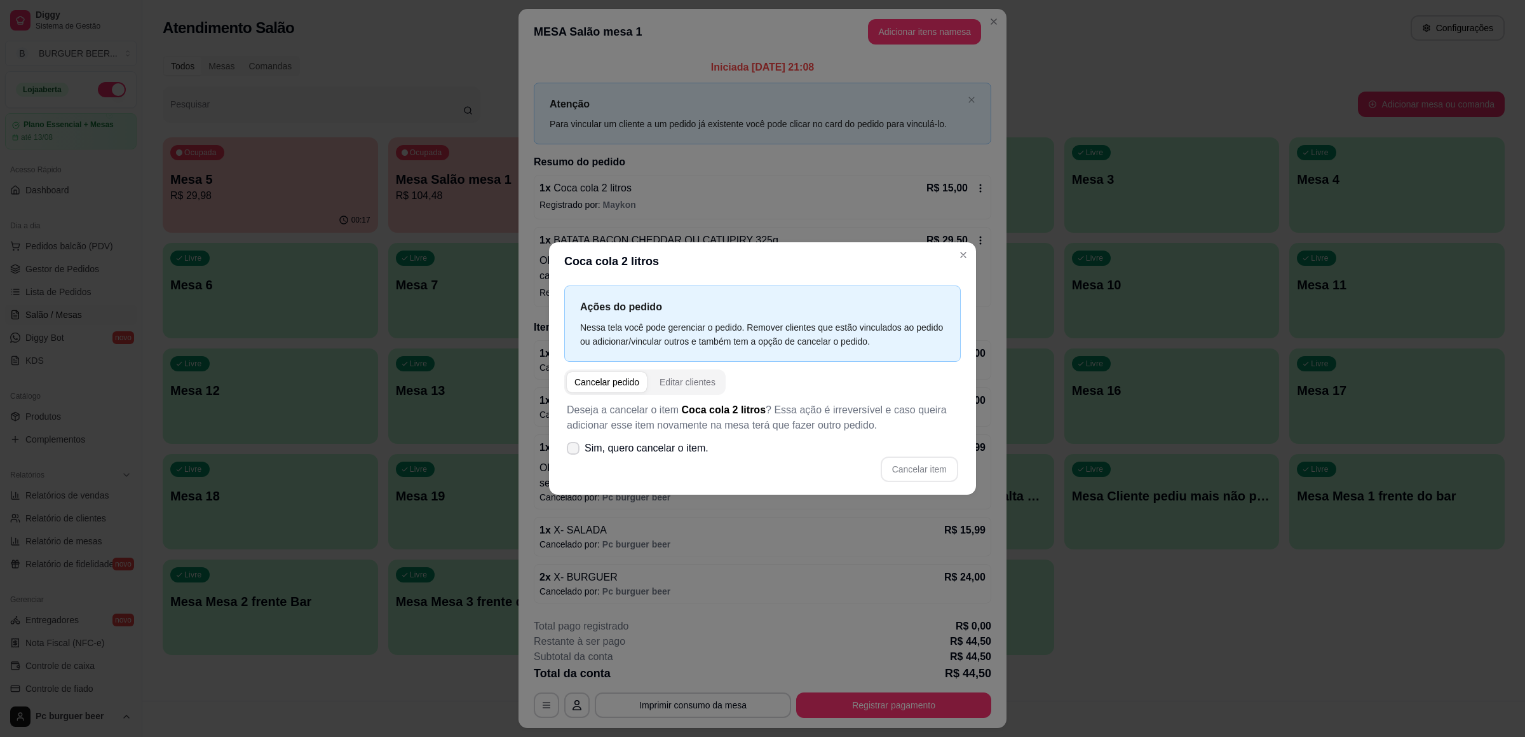
click at [582, 443] on label "Sim, quero cancelar o item." at bounding box center [638, 447] width 152 height 25
click at [575, 450] on input "Sim, quero cancelar o item." at bounding box center [570, 454] width 8 height 8
checkbox input "true"
click at [923, 460] on button "Cancelar item" at bounding box center [920, 468] width 76 height 25
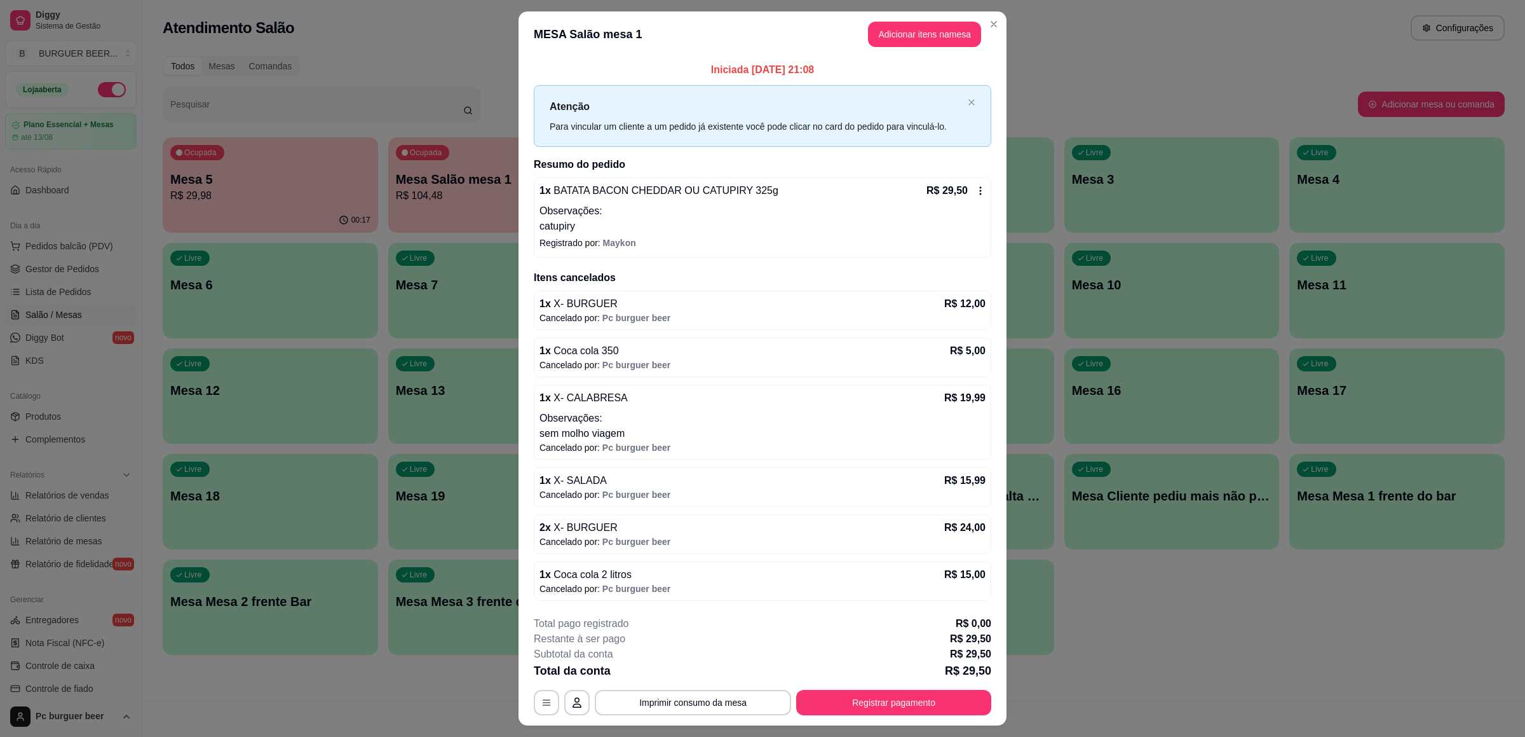
scroll to position [31, 0]
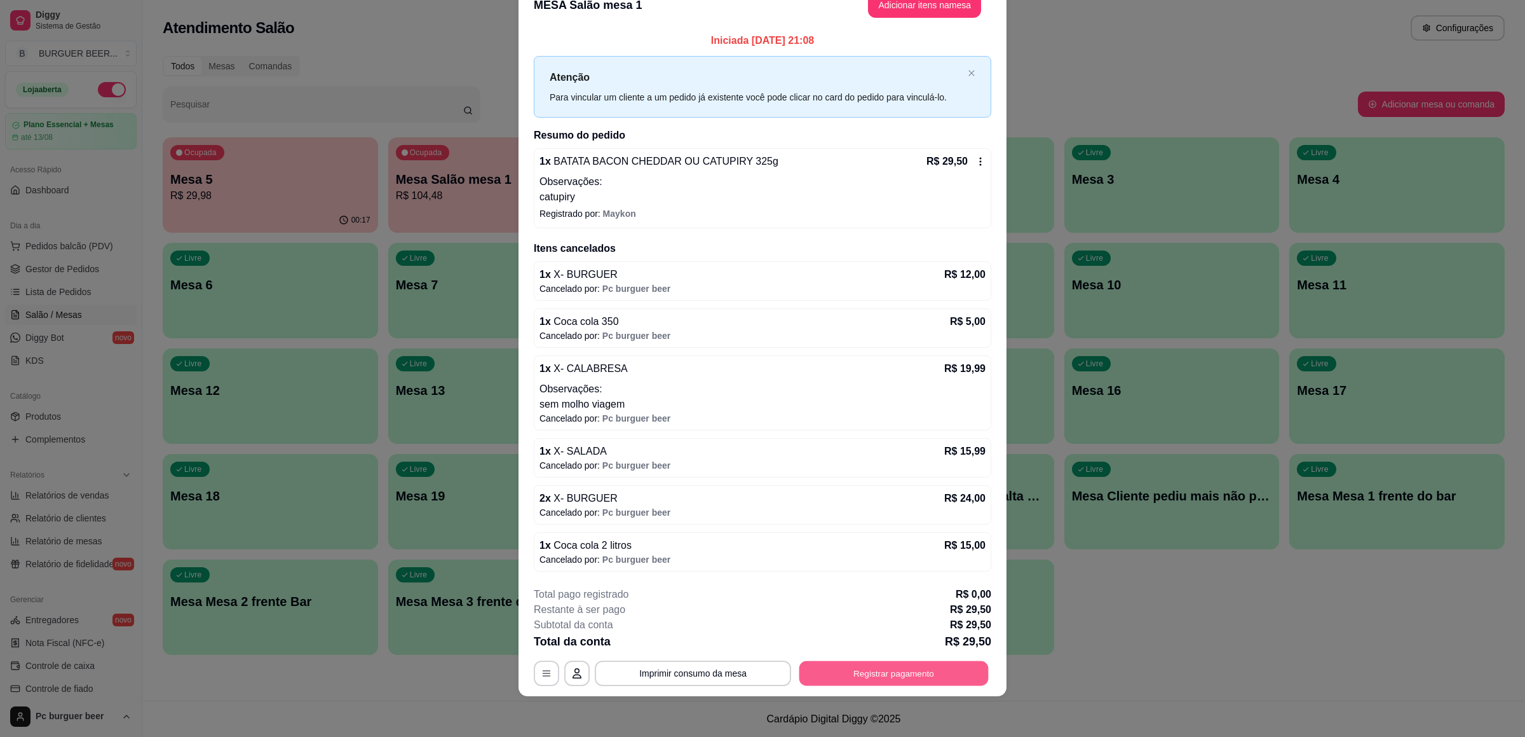
click at [923, 670] on button "Registrar pagamento" at bounding box center [894, 673] width 189 height 25
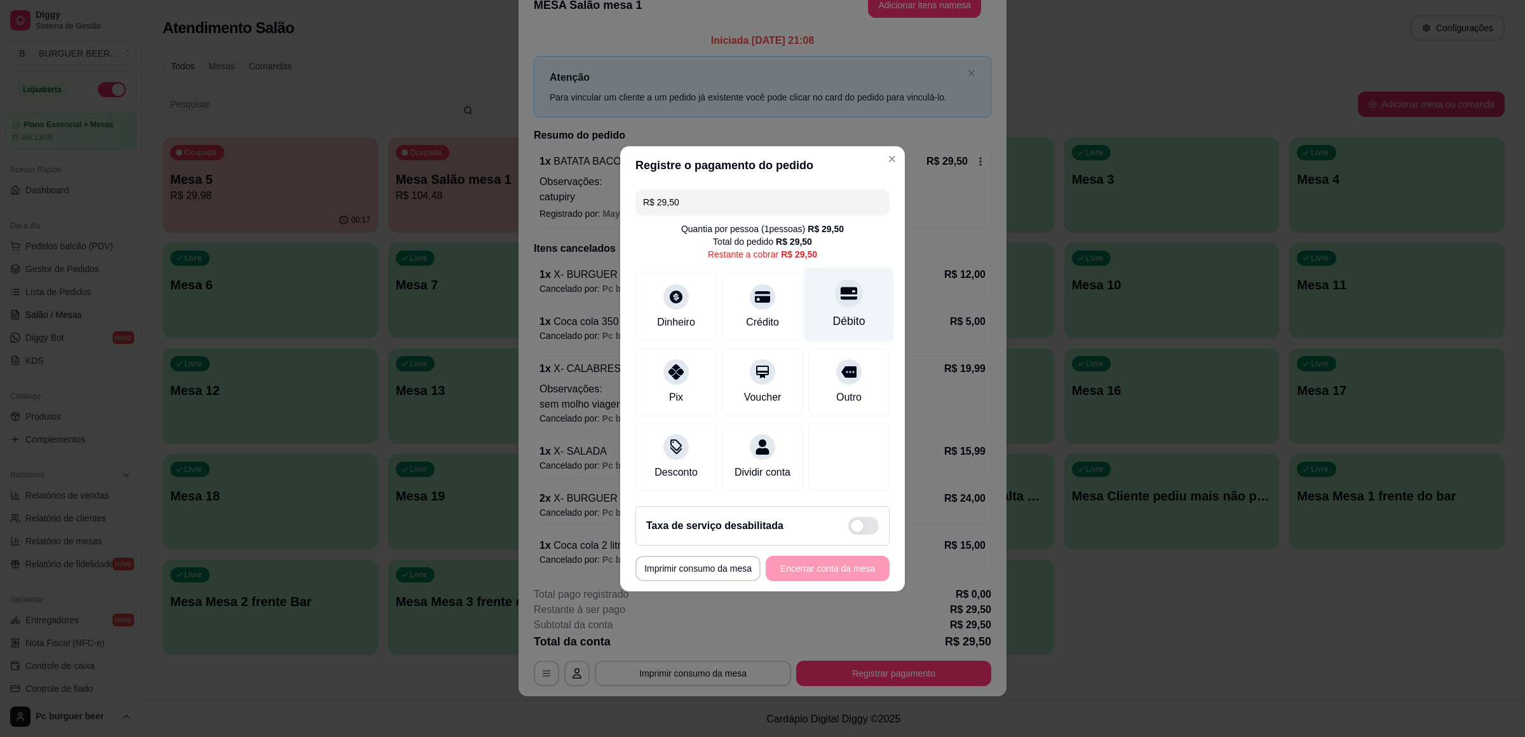
click at [841, 287] on icon at bounding box center [849, 293] width 17 height 13
type input "R$ 0,00"
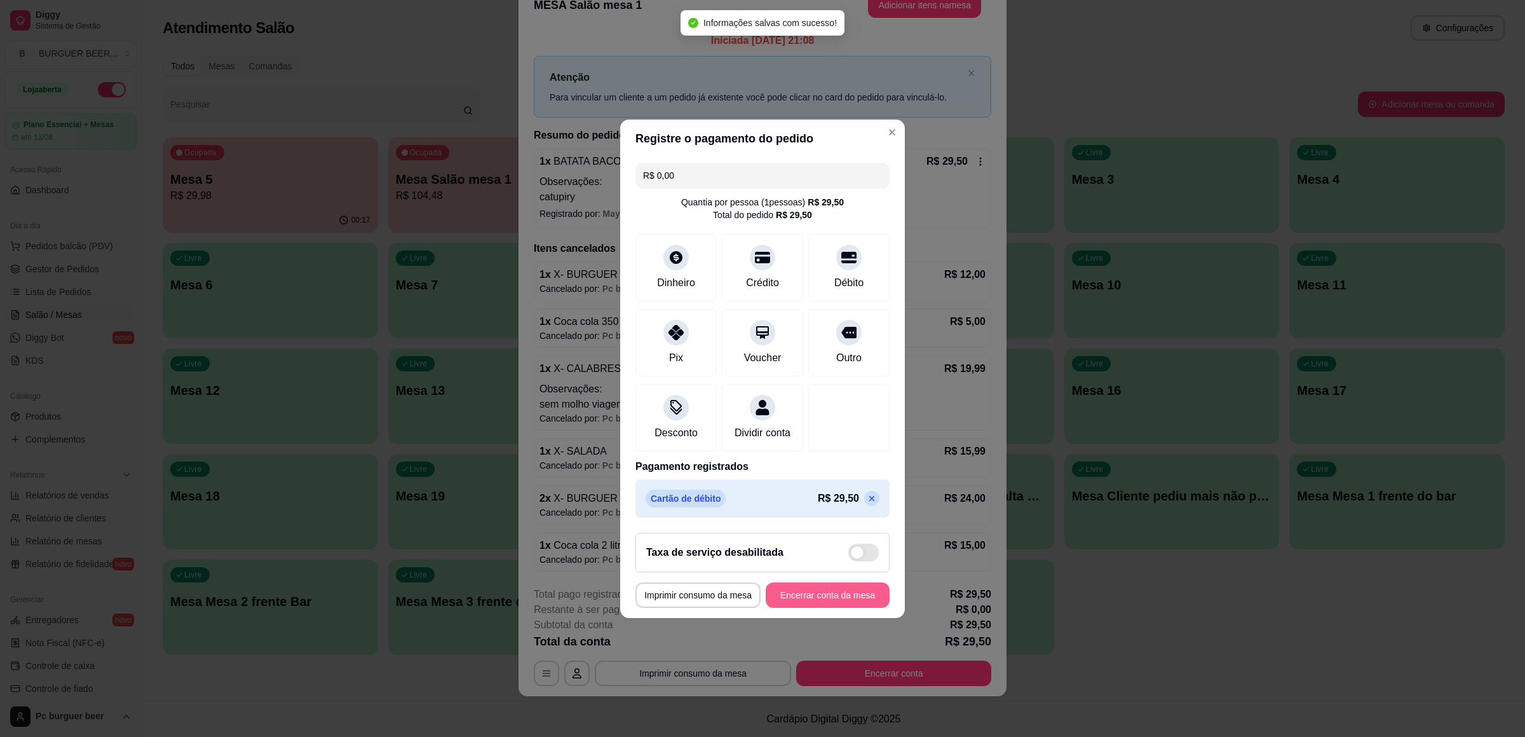
click at [839, 601] on button "Encerrar conta da mesa" at bounding box center [828, 594] width 124 height 25
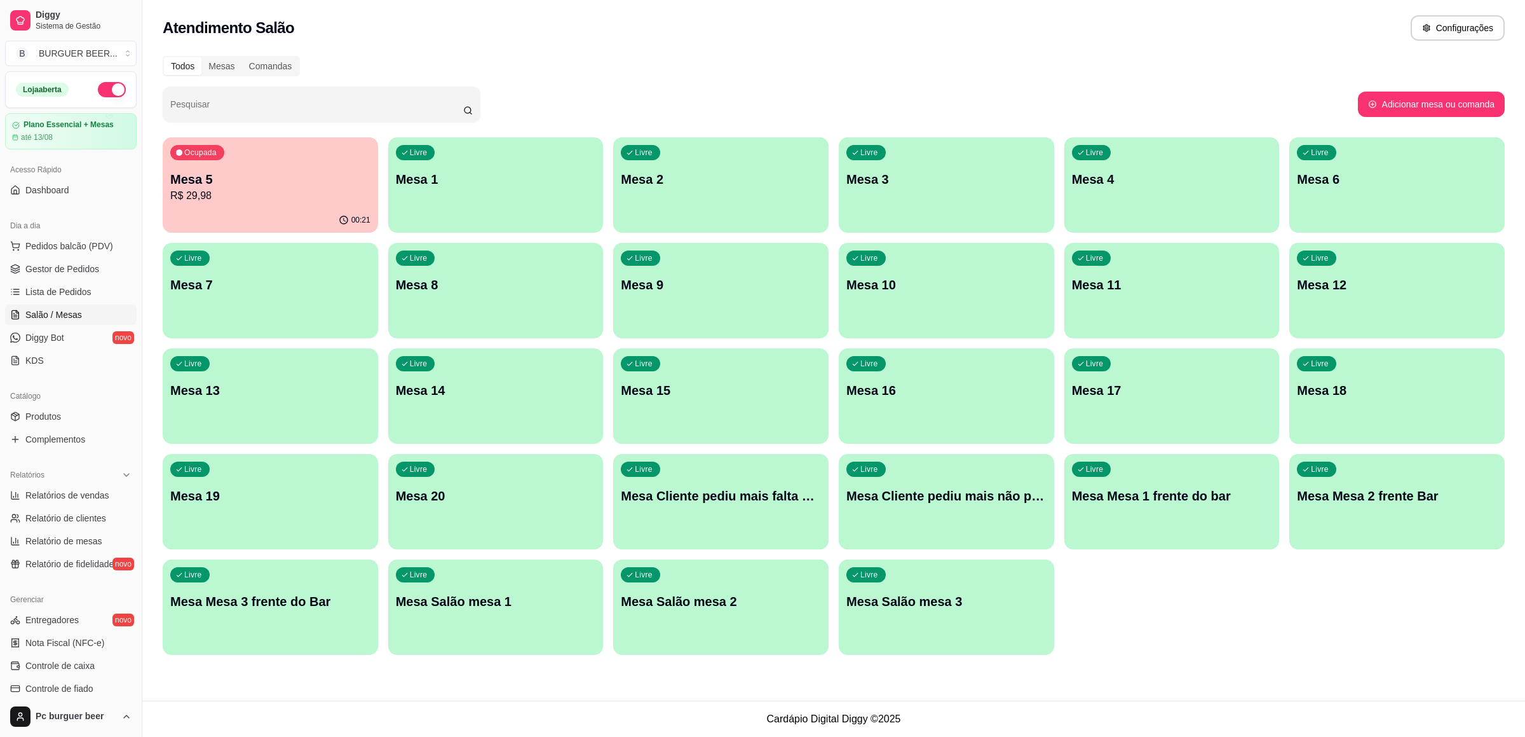
click at [271, 238] on div "Ocupada Mesa 5 R$ 29,98 00:21 Livre Mesa 1 Livre Mesa 2 Livre Mesa 3 Livre Mesa…" at bounding box center [834, 395] width 1342 height 517
click at [287, 207] on div "Ocupada Mesa 5 R$ 29,98" at bounding box center [270, 173] width 208 height 69
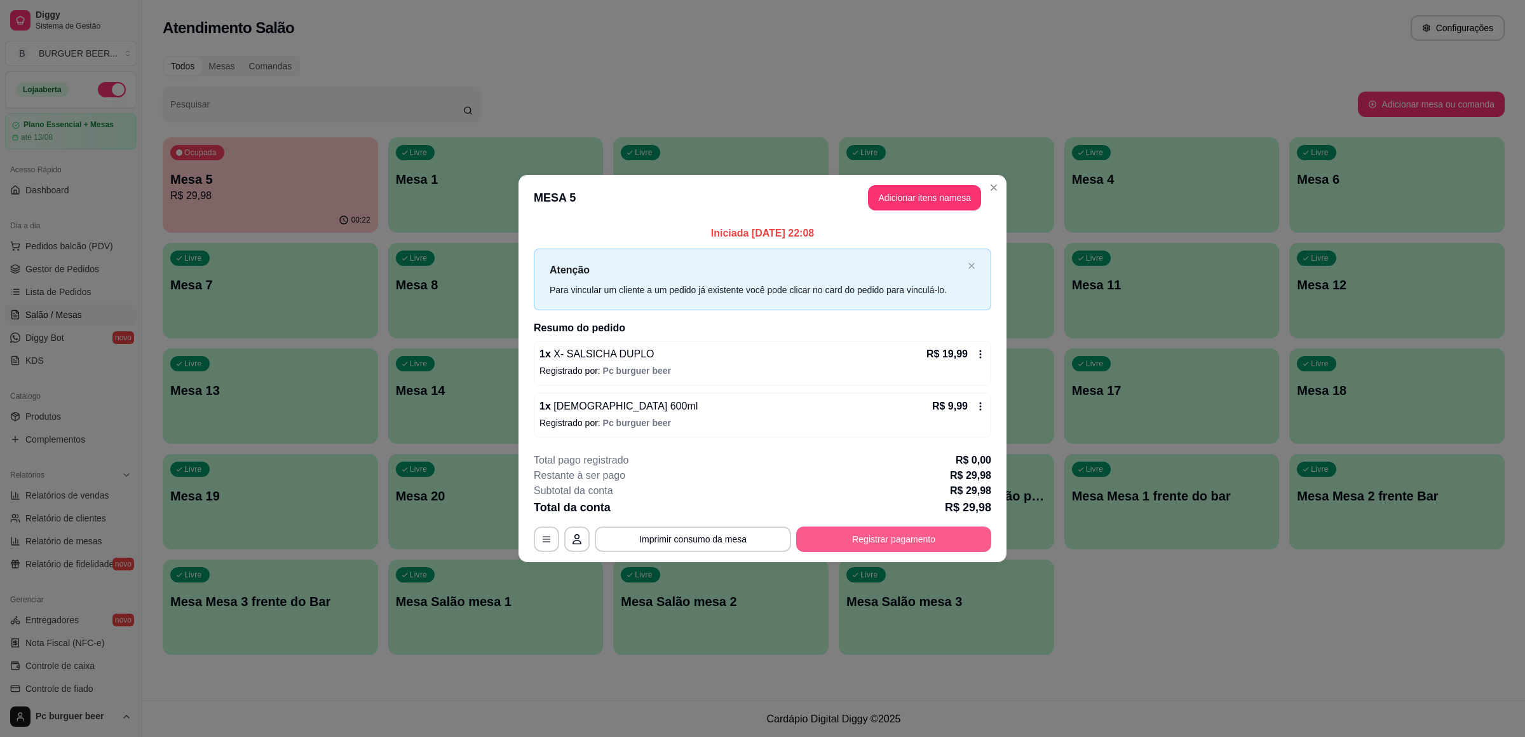
click at [883, 534] on button "Registrar pagamento" at bounding box center [893, 538] width 195 height 25
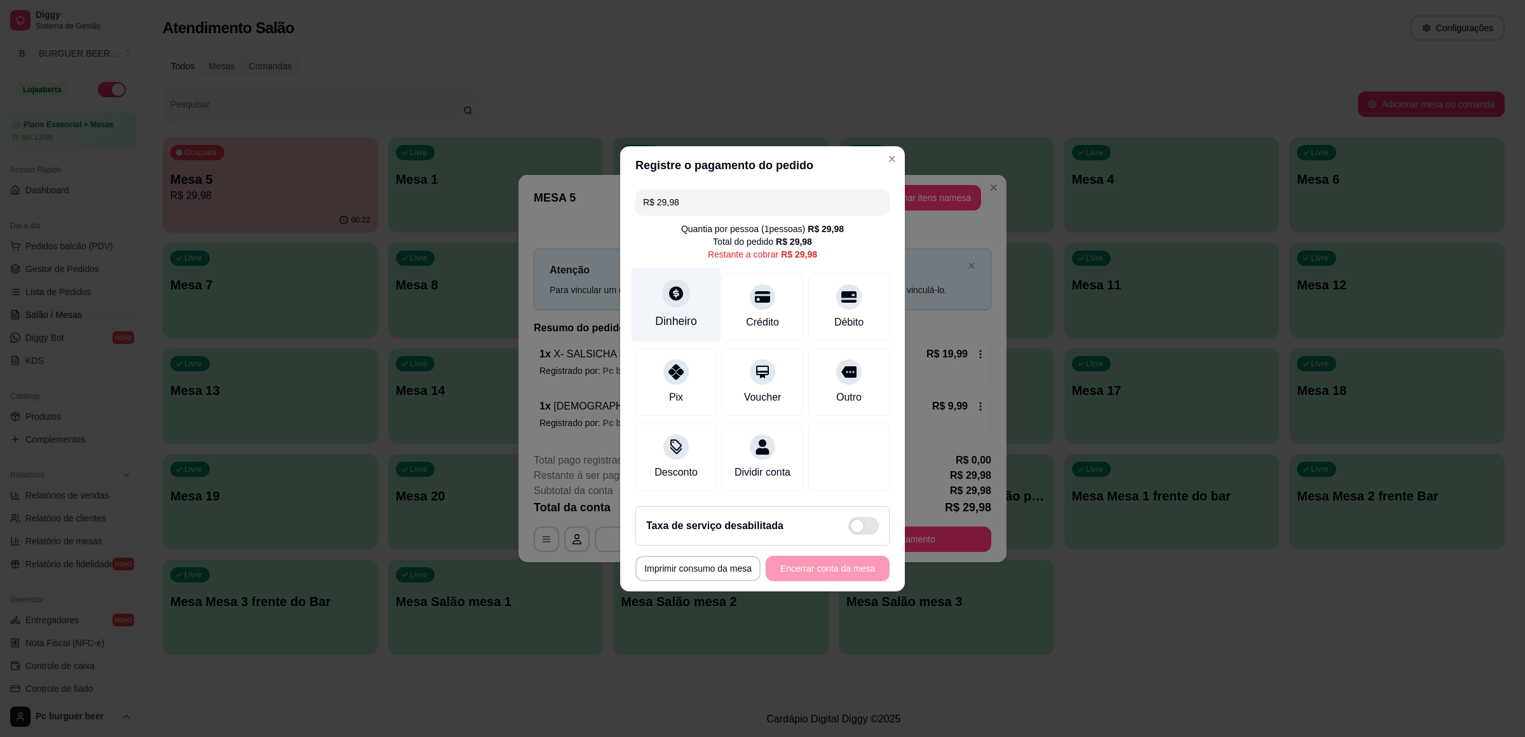
click at [685, 280] on div at bounding box center [676, 293] width 28 height 28
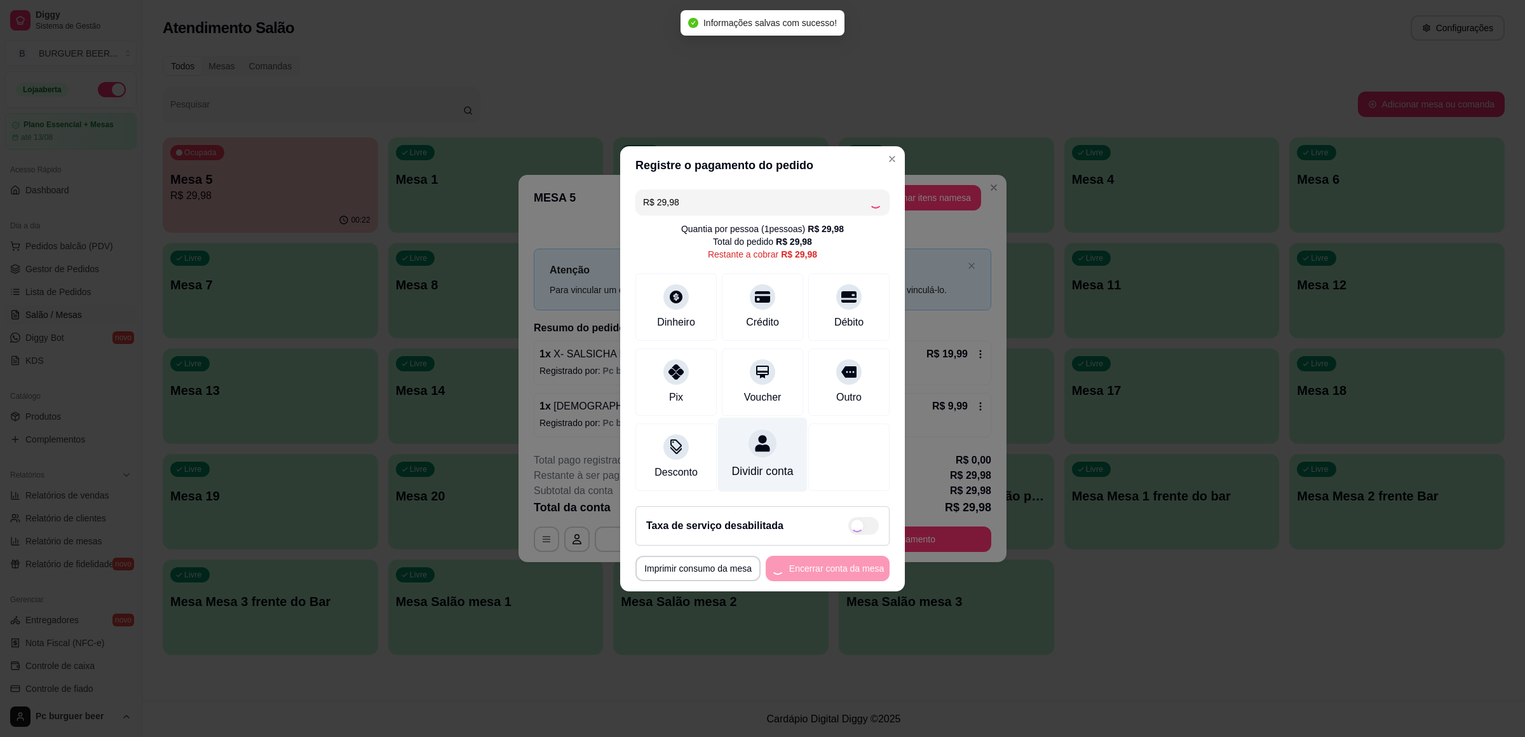
type input "R$ 0,00"
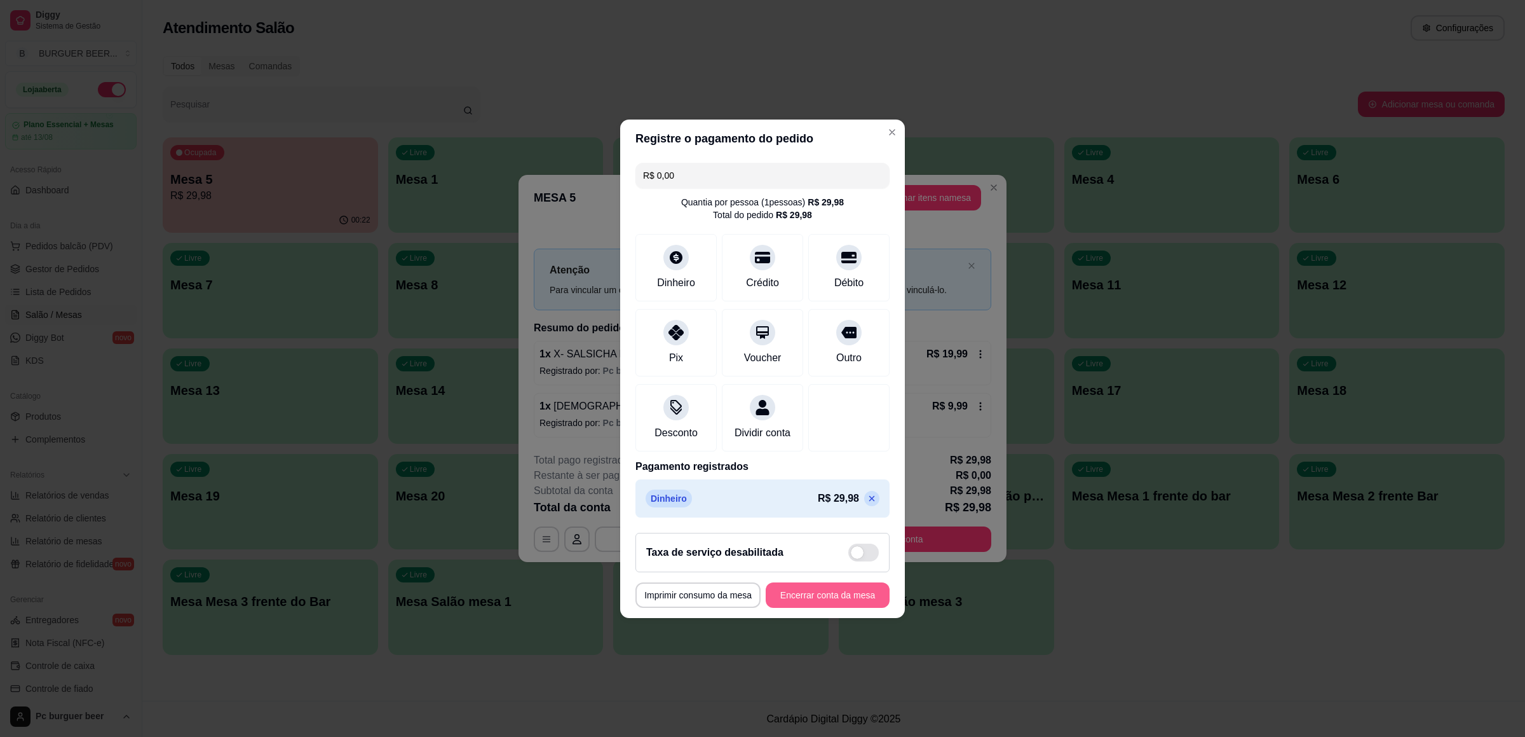
click at [778, 601] on button "Encerrar conta da mesa" at bounding box center [828, 594] width 124 height 25
